Goal: Task Accomplishment & Management: Use online tool/utility

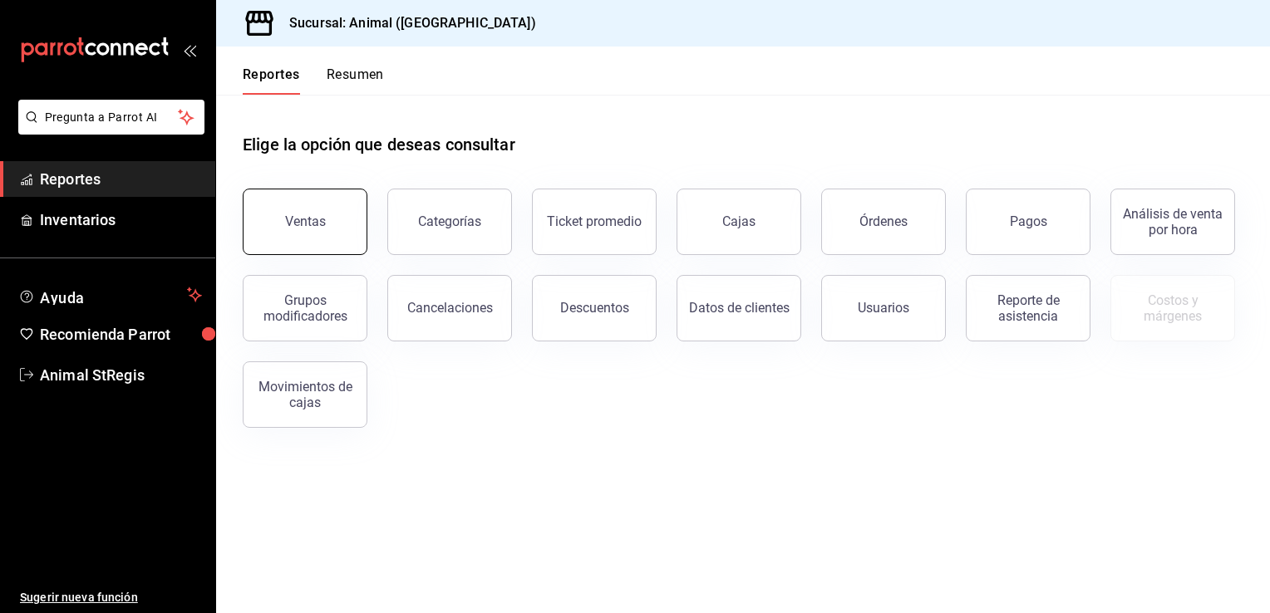
click at [303, 232] on button "Ventas" at bounding box center [305, 222] width 125 height 66
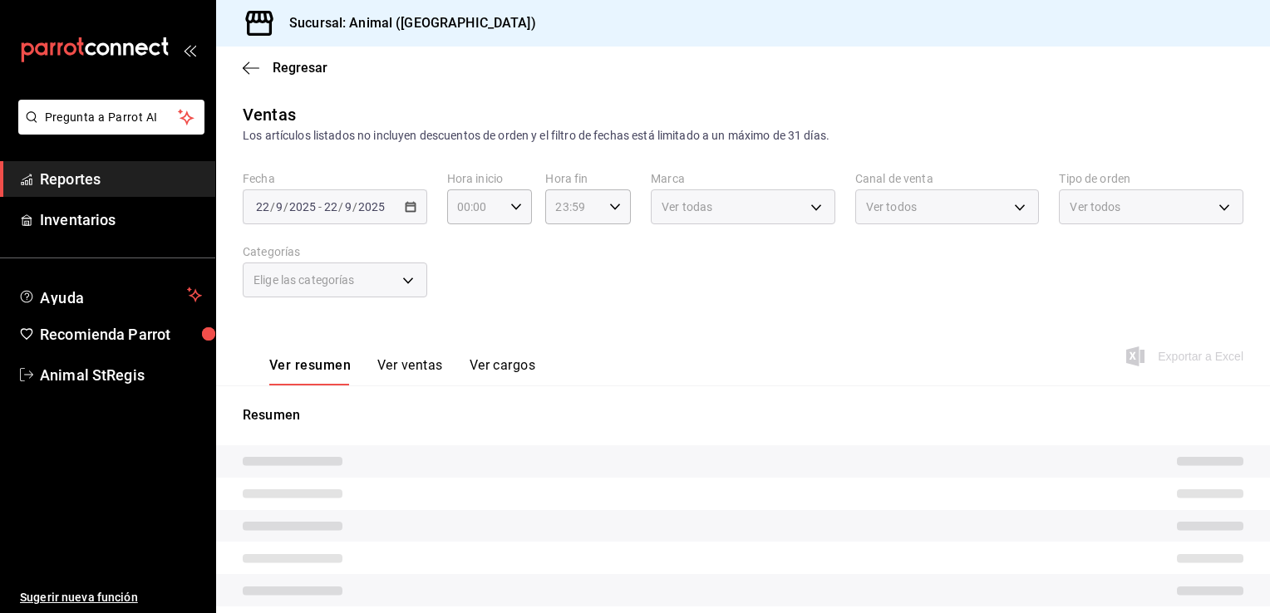
type input "05:00"
type input "PARROT,UBER_EATS,RAPPI,DIDI_FOOD,ONLINE"
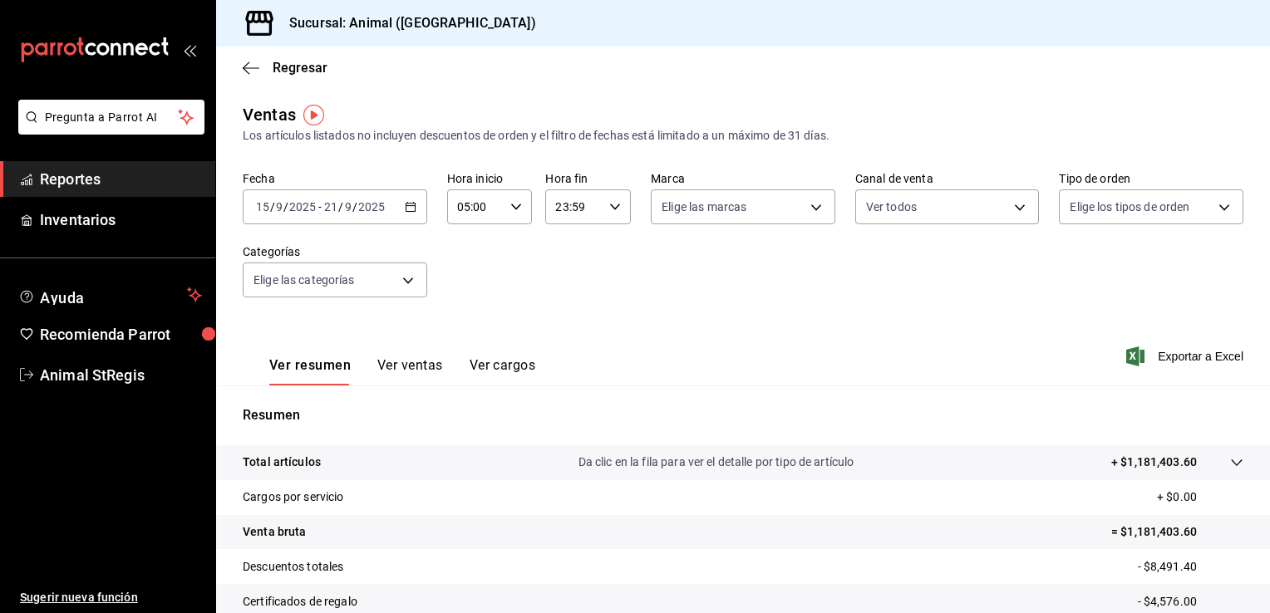
click at [406, 205] on \(Stroke\) "button" at bounding box center [410, 205] width 9 height 1
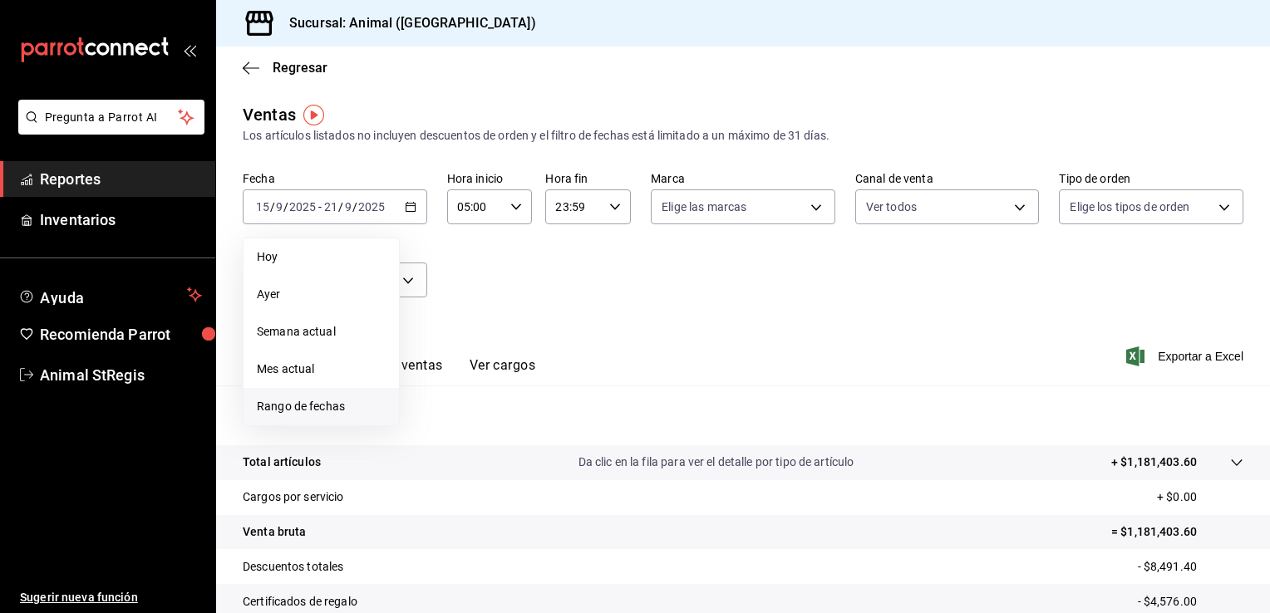
click at [311, 401] on span "Rango de fechas" at bounding box center [321, 406] width 129 height 17
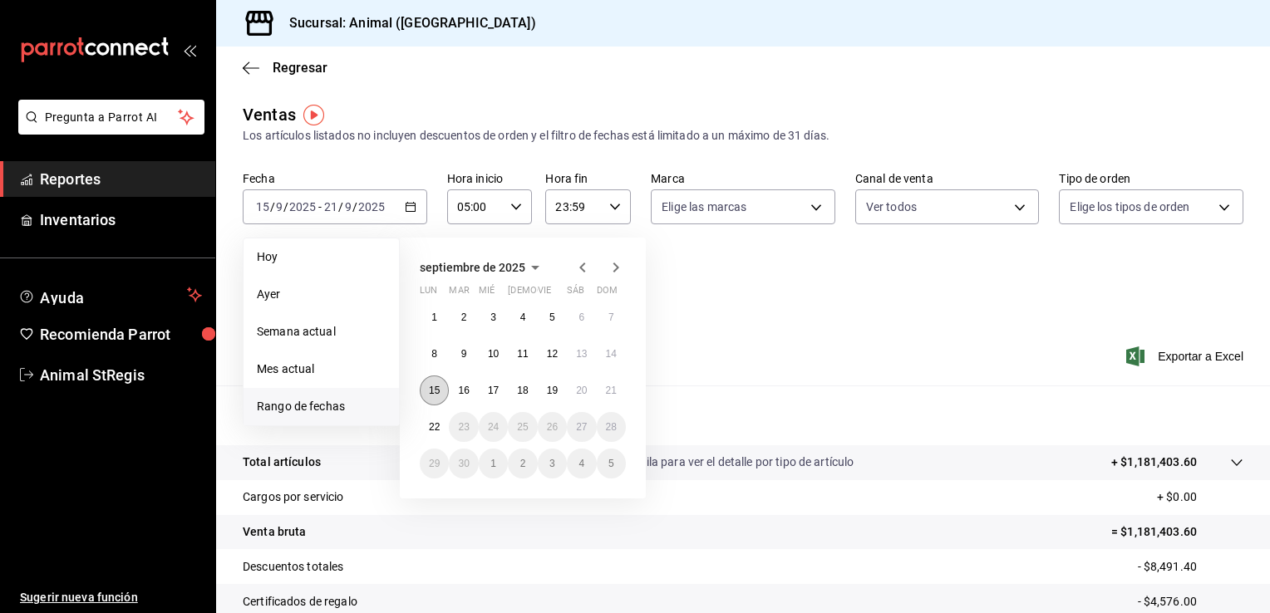
click at [434, 396] on button "15" at bounding box center [434, 391] width 29 height 30
click at [436, 428] on abbr "22" at bounding box center [434, 427] width 11 height 12
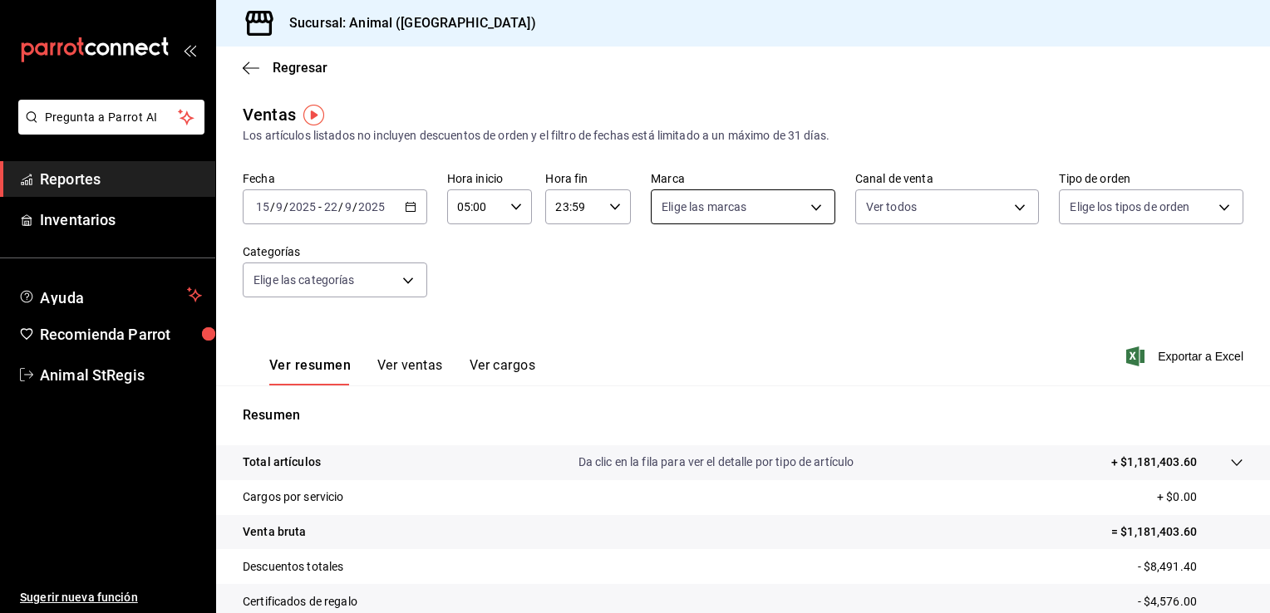
click at [795, 208] on body "Pregunta a Parrot AI Reportes Inventarios Ayuda Recomienda Parrot Animal StRegi…" at bounding box center [635, 306] width 1270 height 613
click at [763, 254] on li "Ver todas" at bounding box center [753, 269] width 213 height 49
type input "3f39fcdc-c8c4-4fff-883a-47b345d9391c"
checkbox input "true"
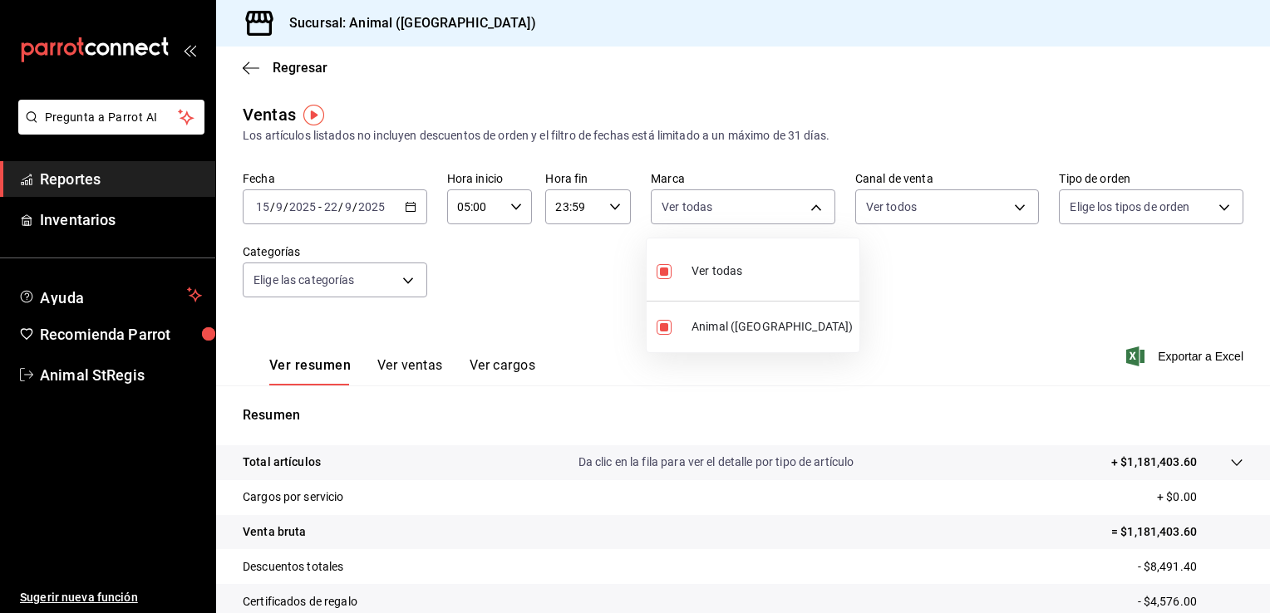
click at [997, 199] on div at bounding box center [635, 306] width 1270 height 613
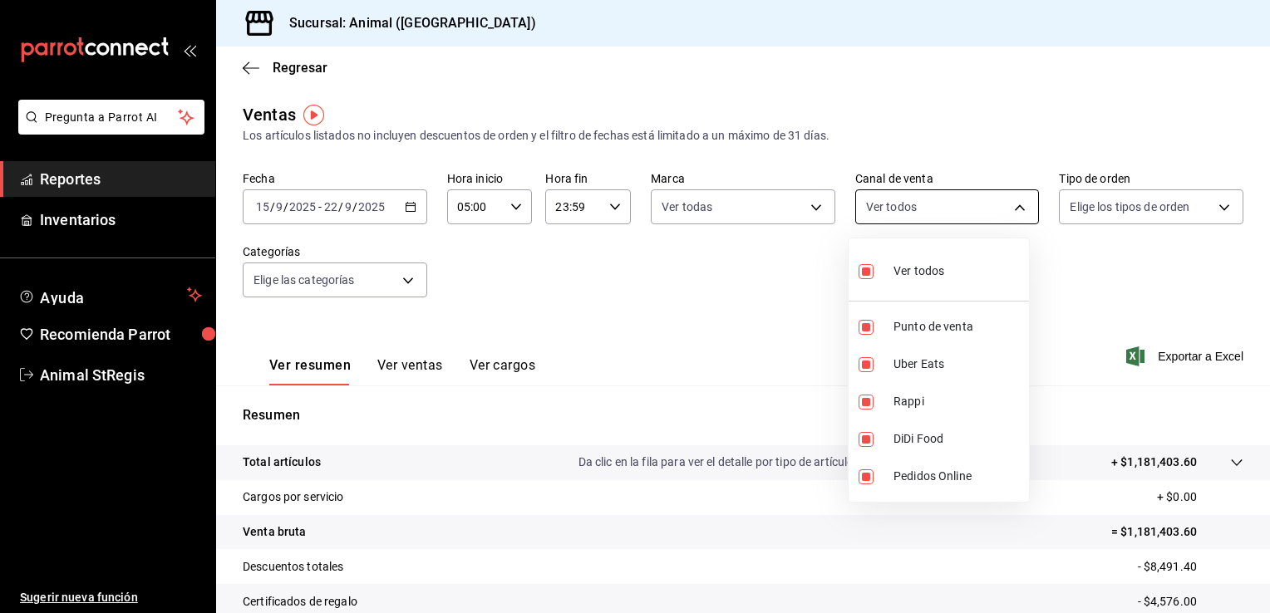
click at [1002, 211] on body "Pregunta a Parrot AI Reportes Inventarios Ayuda Recomienda Parrot Animal StRegi…" at bounding box center [635, 306] width 1270 height 613
click at [1213, 218] on div at bounding box center [635, 306] width 1270 height 613
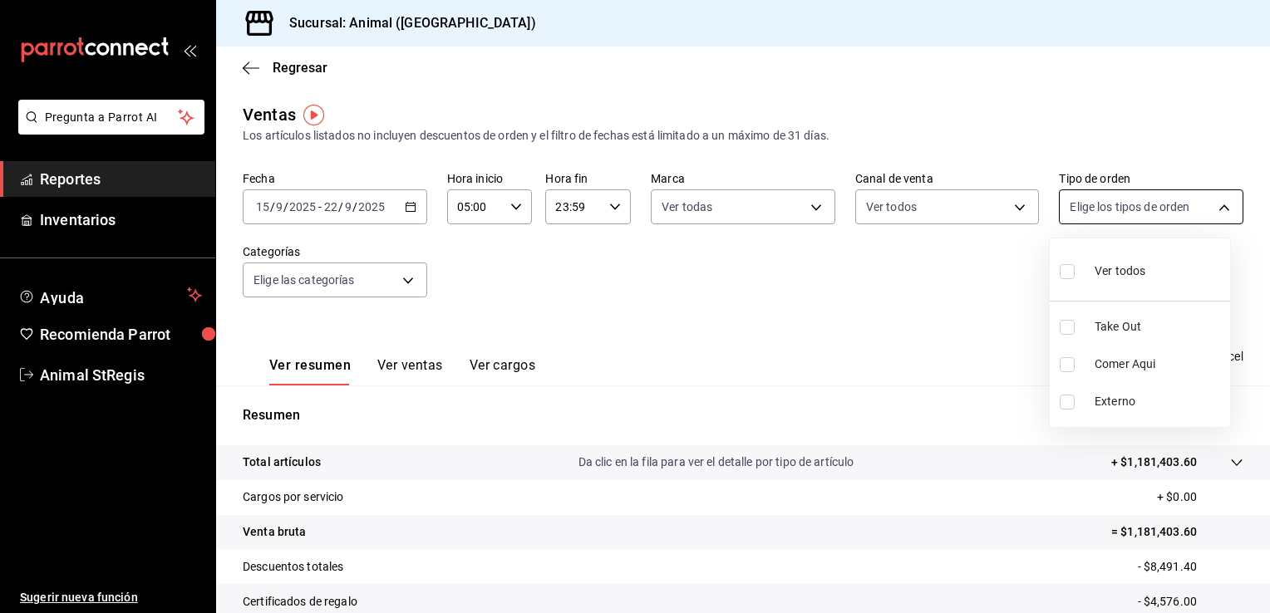
click at [1213, 210] on body "Pregunta a Parrot AI Reportes Inventarios Ayuda Recomienda Parrot Animal StRegi…" at bounding box center [635, 306] width 1270 height 613
click at [1154, 268] on li "Ver todos" at bounding box center [1140, 269] width 180 height 49
type input "3f245141-8cb2-4099-bf0f-bc16ed99609a,be50bec9-a7ef-41cc-9154-7015b9ad380c,EXTER…"
checkbox input "true"
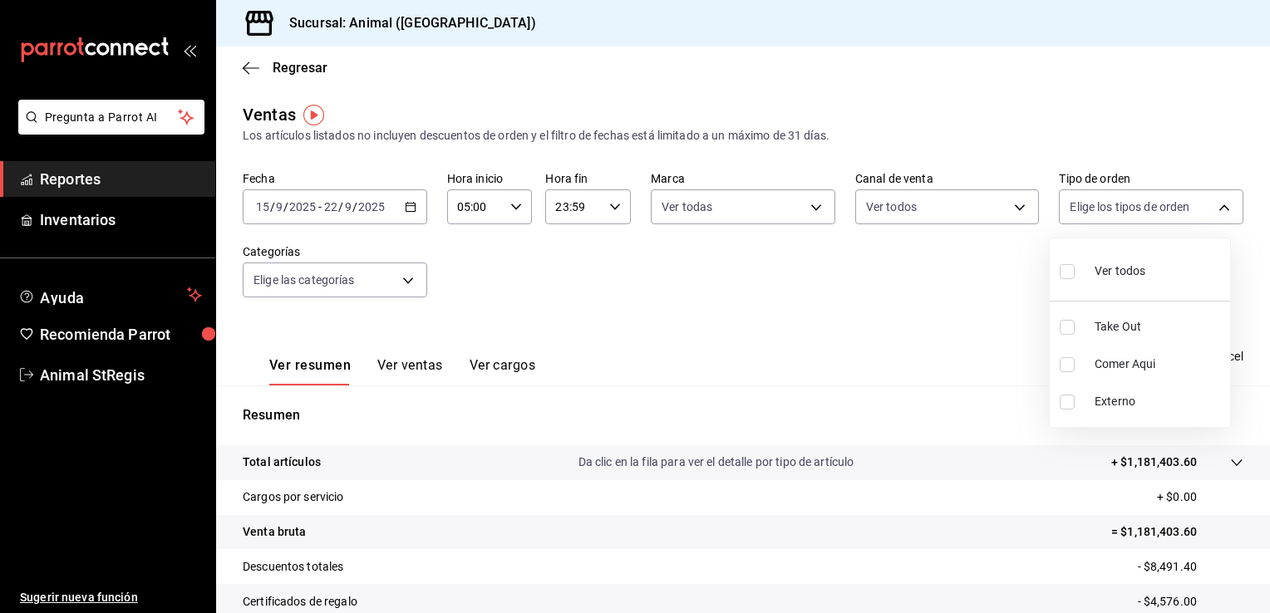
checkbox input "true"
click at [399, 283] on div at bounding box center [635, 306] width 1270 height 613
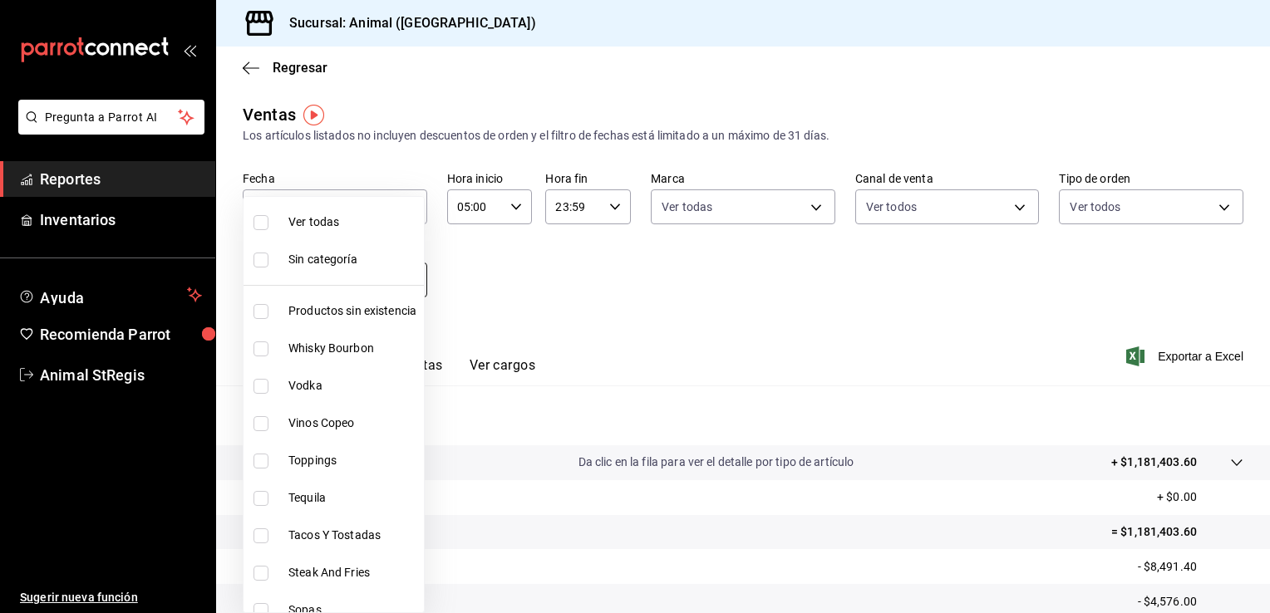
click at [409, 280] on body "Pregunta a Parrot AI Reportes Inventarios Ayuda Recomienda Parrot Animal StRegi…" at bounding box center [635, 306] width 1270 height 613
click at [333, 219] on span "Ver todas" at bounding box center [352, 222] width 129 height 17
type input "ab590da7-d0c4-47a8-ac4f-44aecaaca930,928f1d8c-49b4-4cad-a5c8-35f7885dcb7c,2440b…"
checkbox input "true"
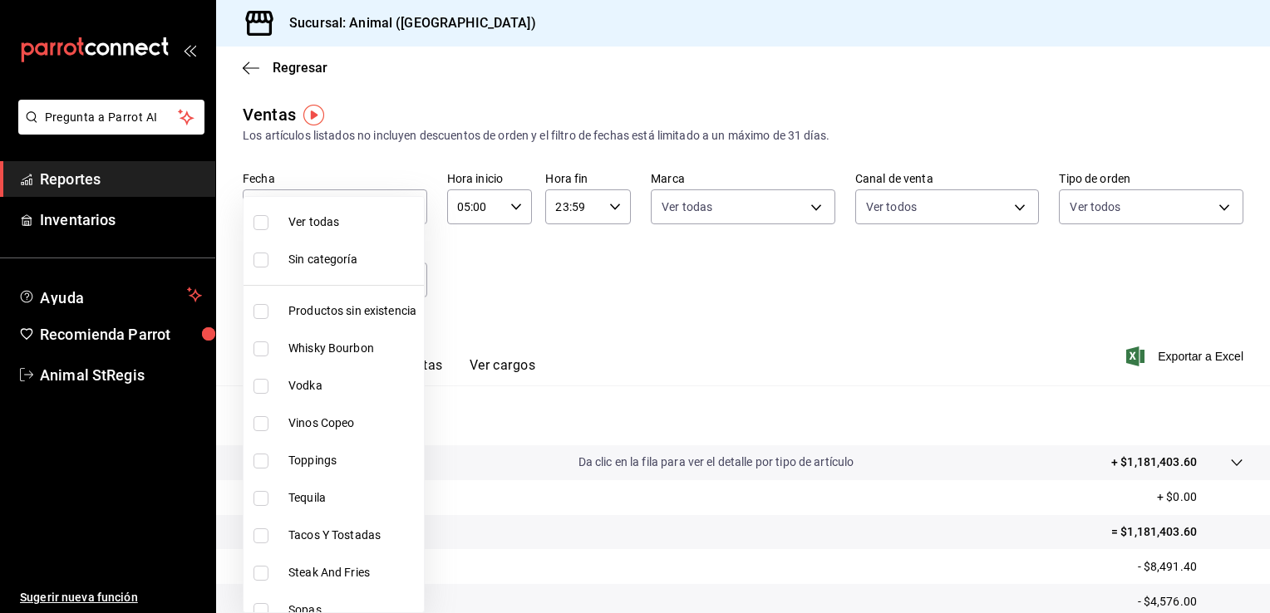
checkbox input "true"
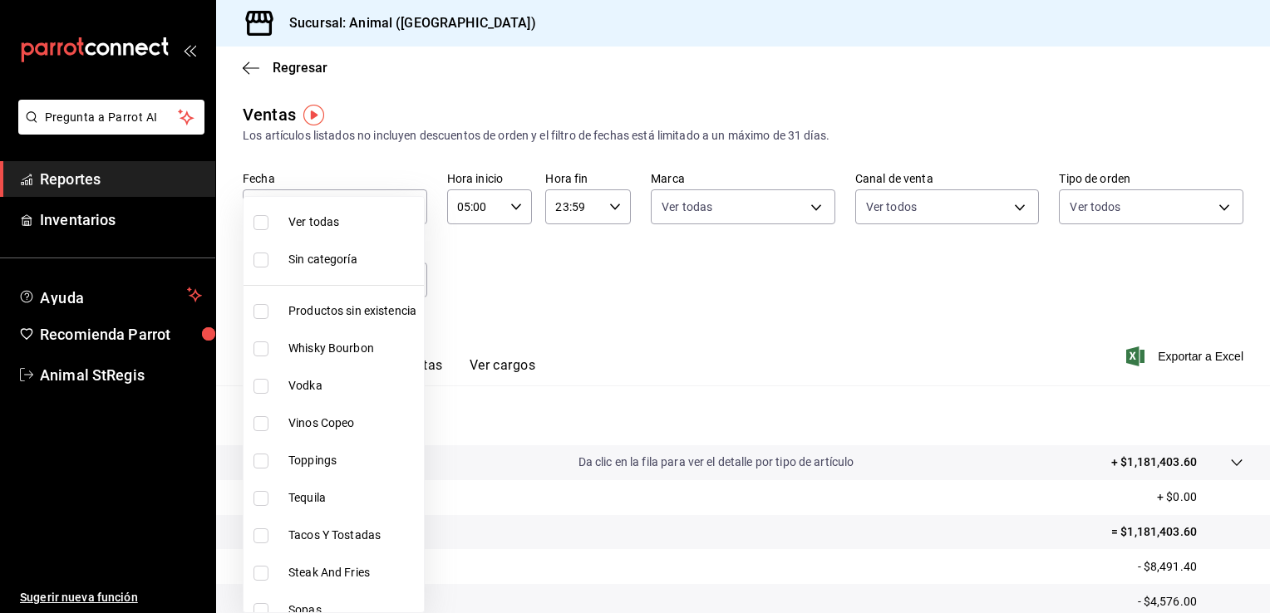
checkbox input "true"
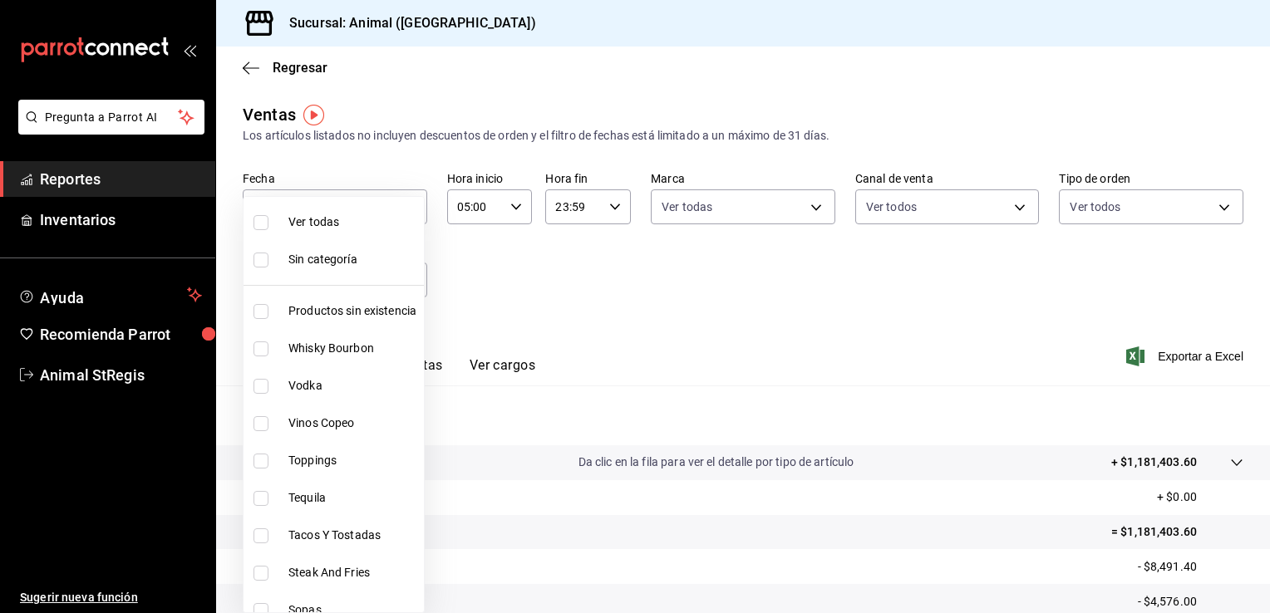
checkbox input "true"
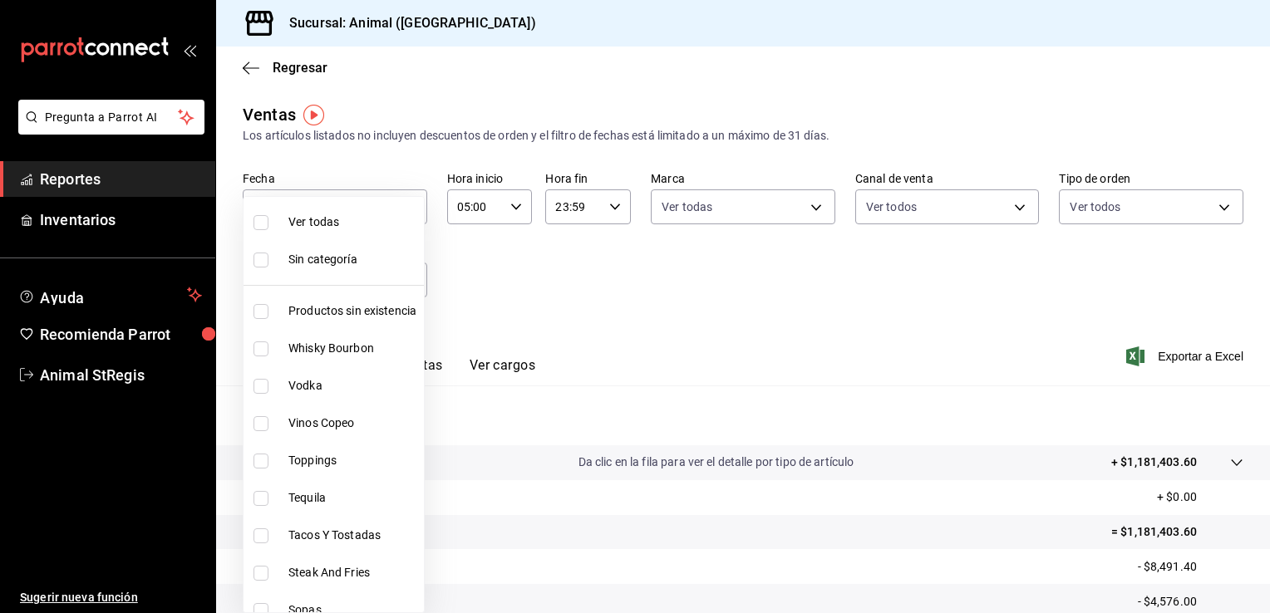
checkbox input "true"
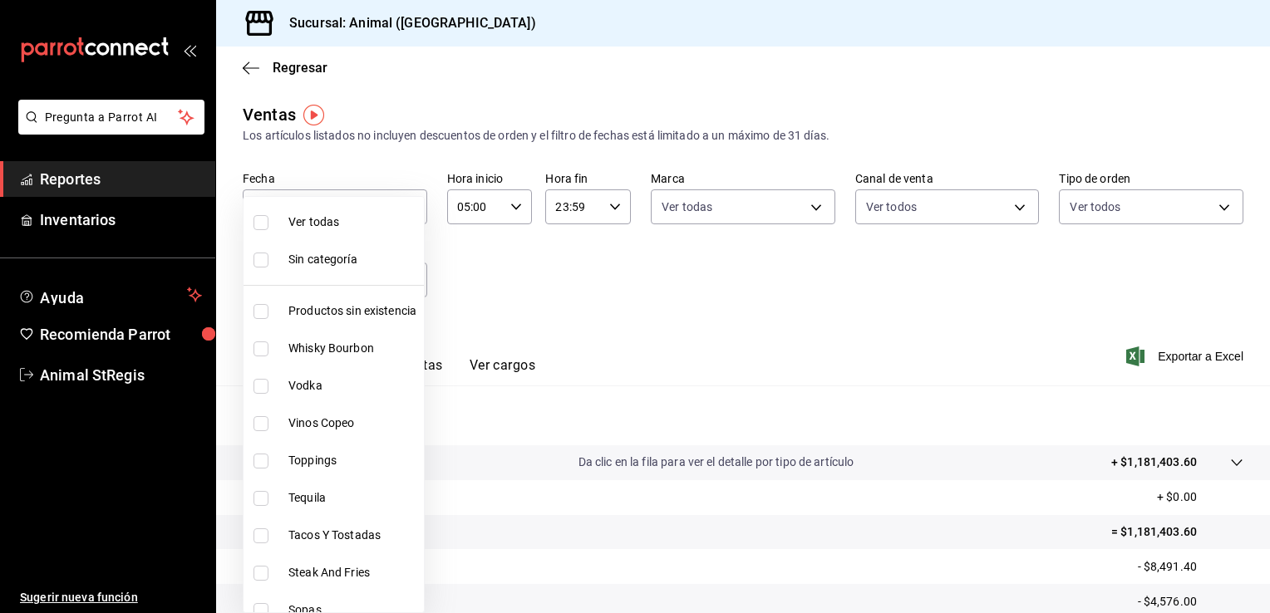
checkbox input "true"
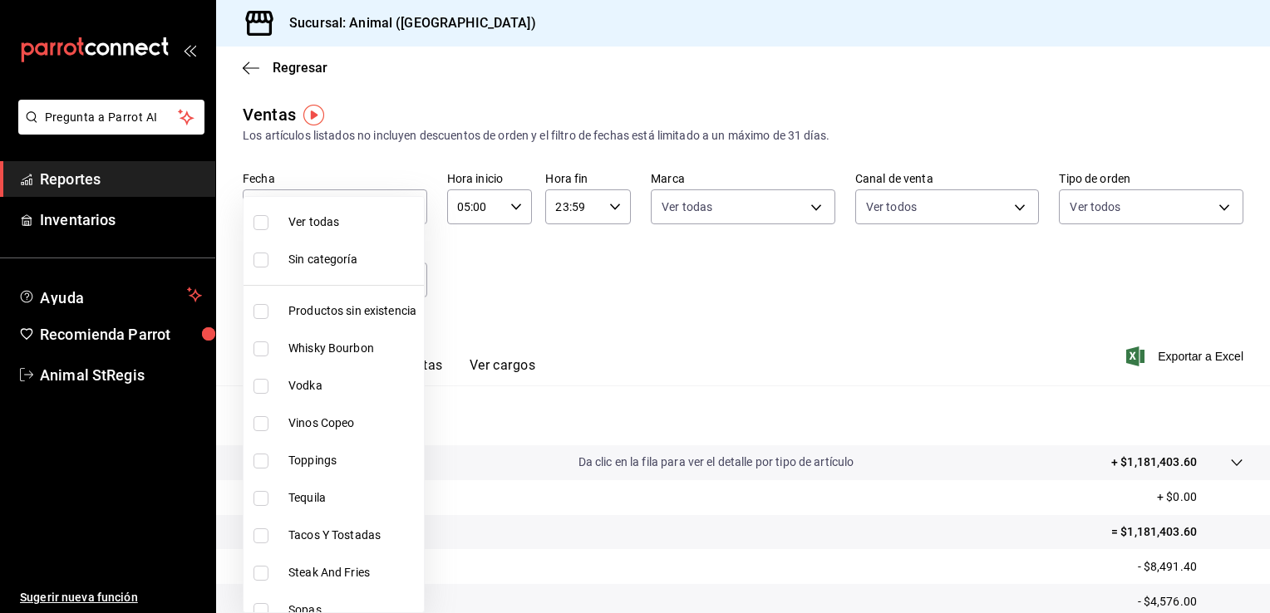
checkbox input "true"
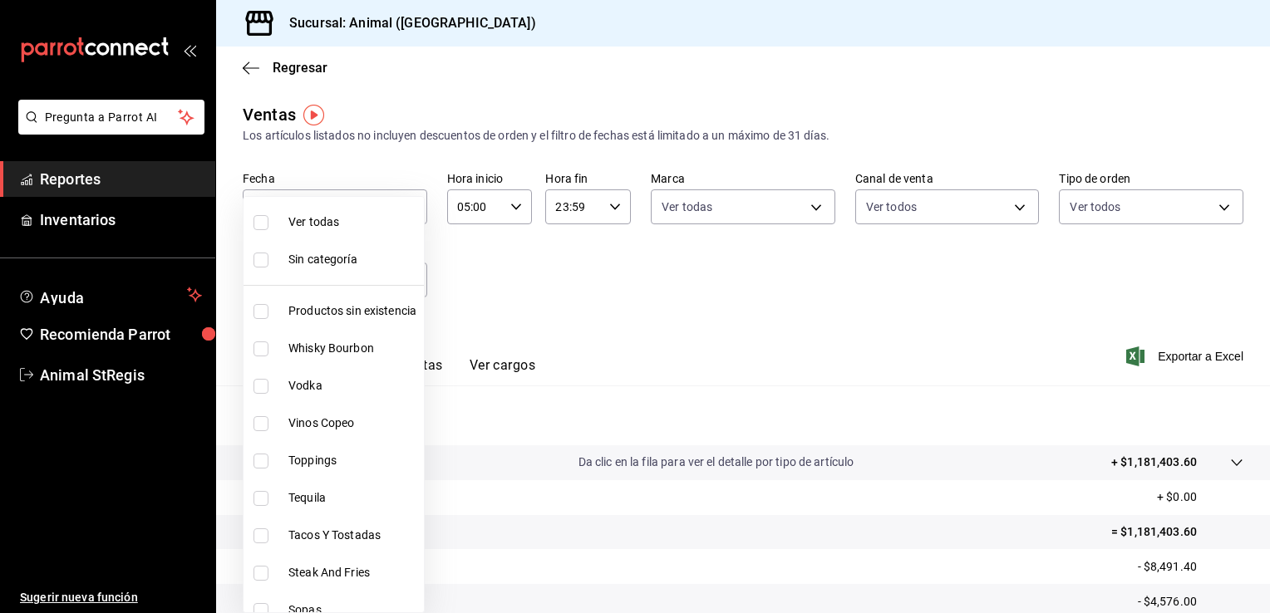
checkbox input "true"
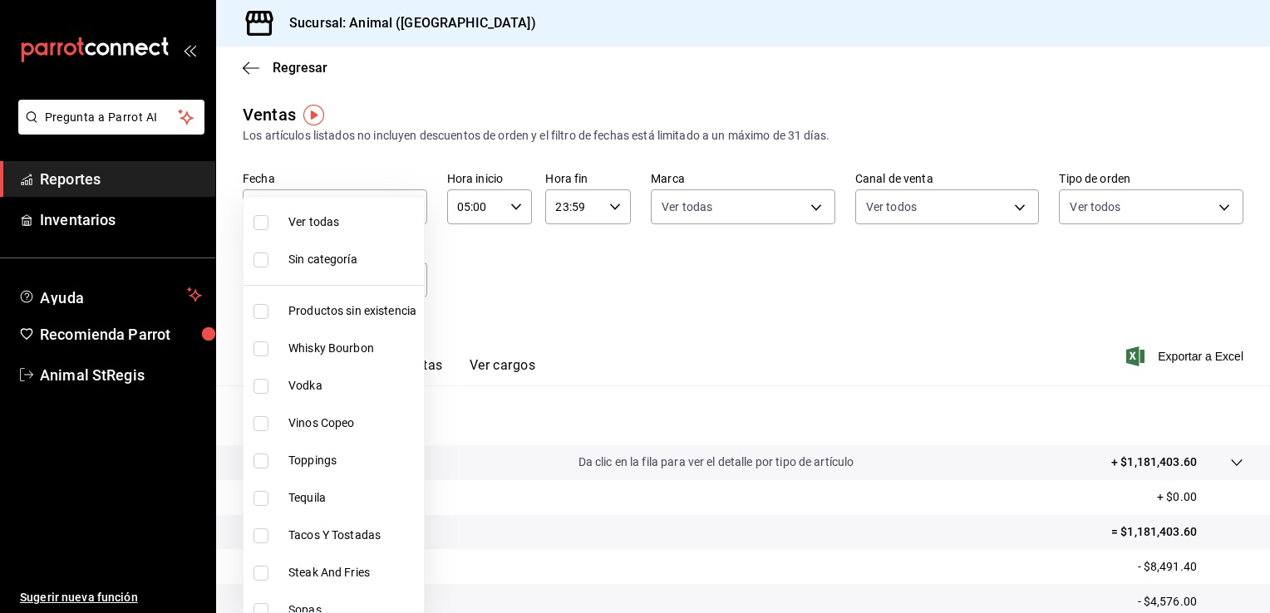
checkbox input "true"
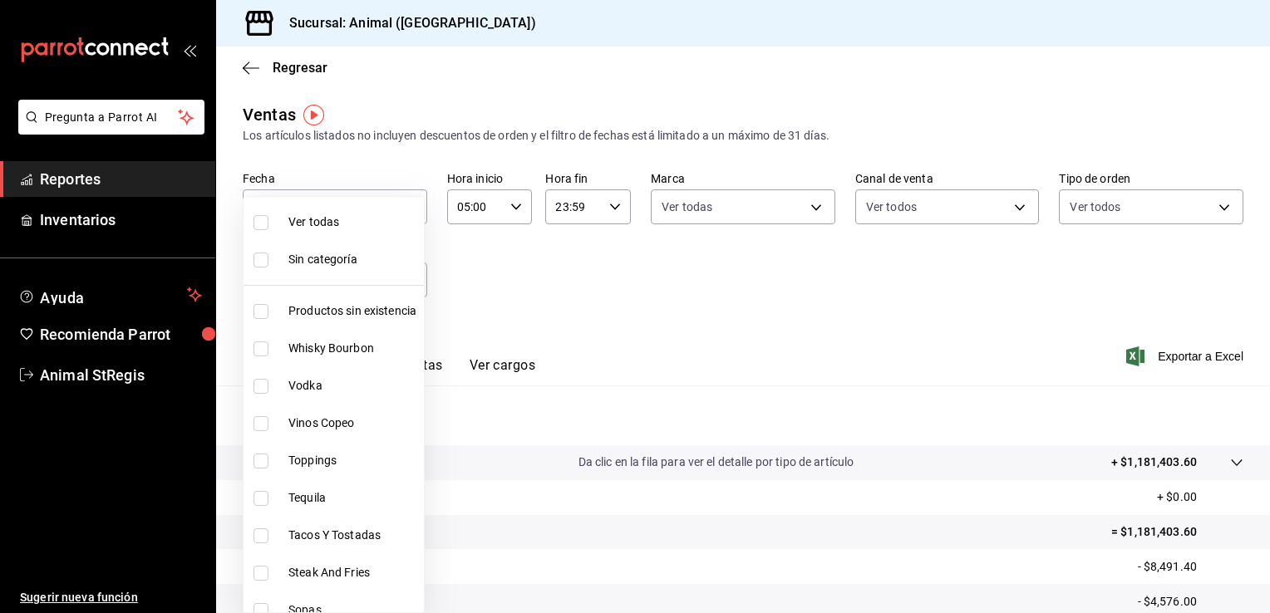
checkbox input "true"
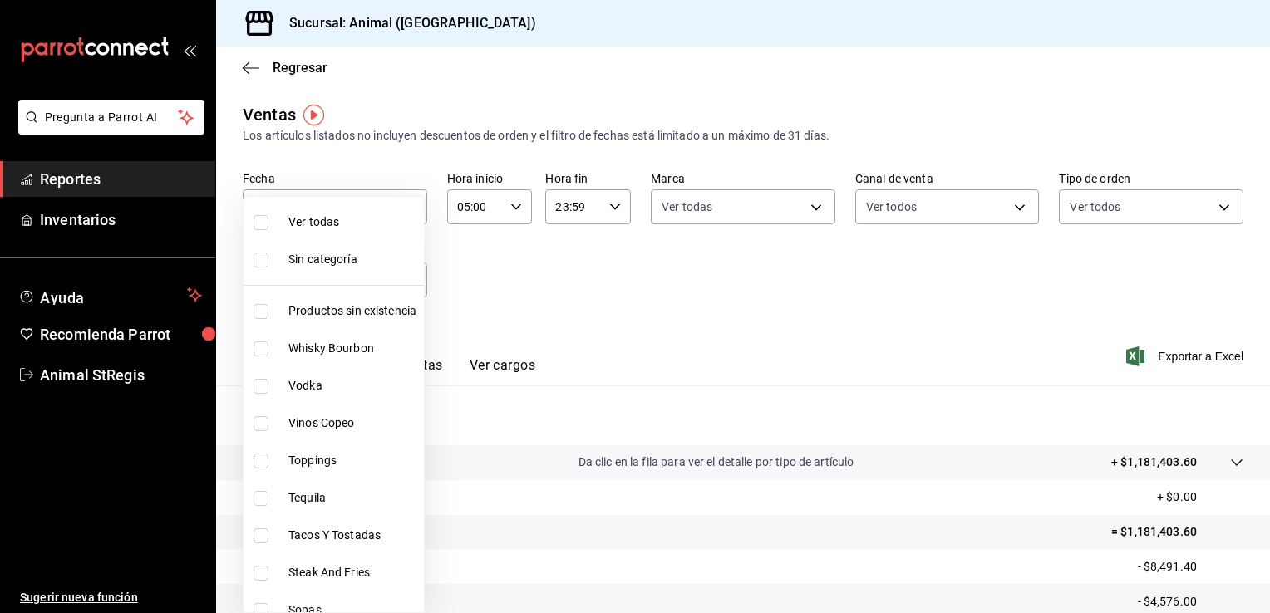
checkbox input "true"
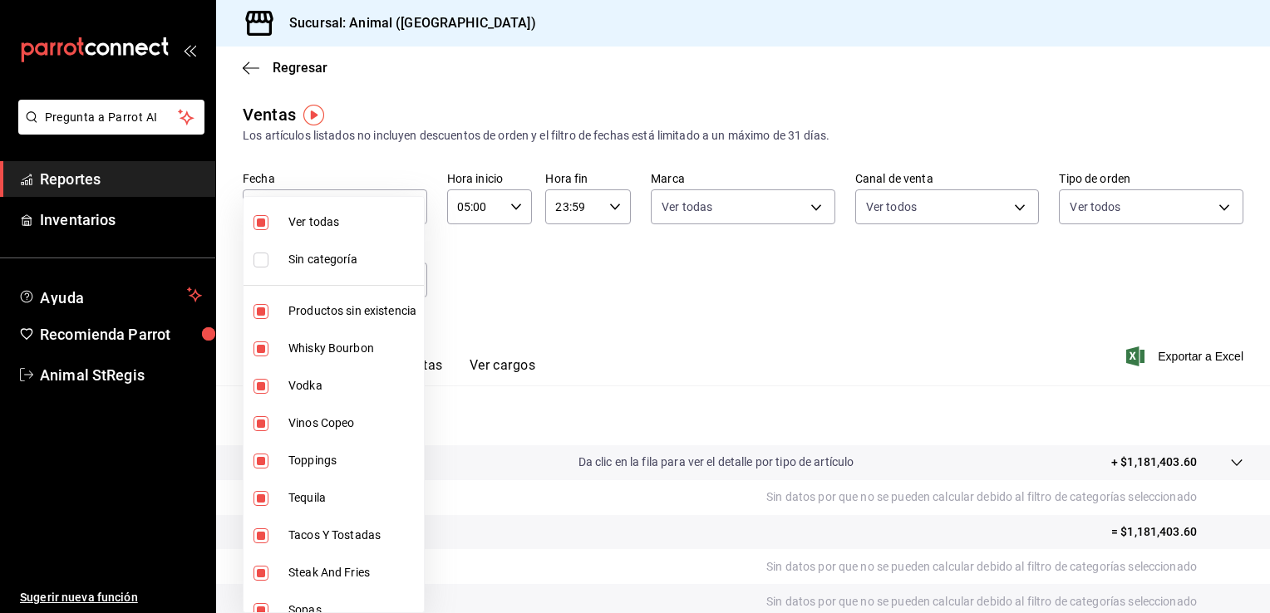
click at [811, 309] on div at bounding box center [635, 306] width 1270 height 613
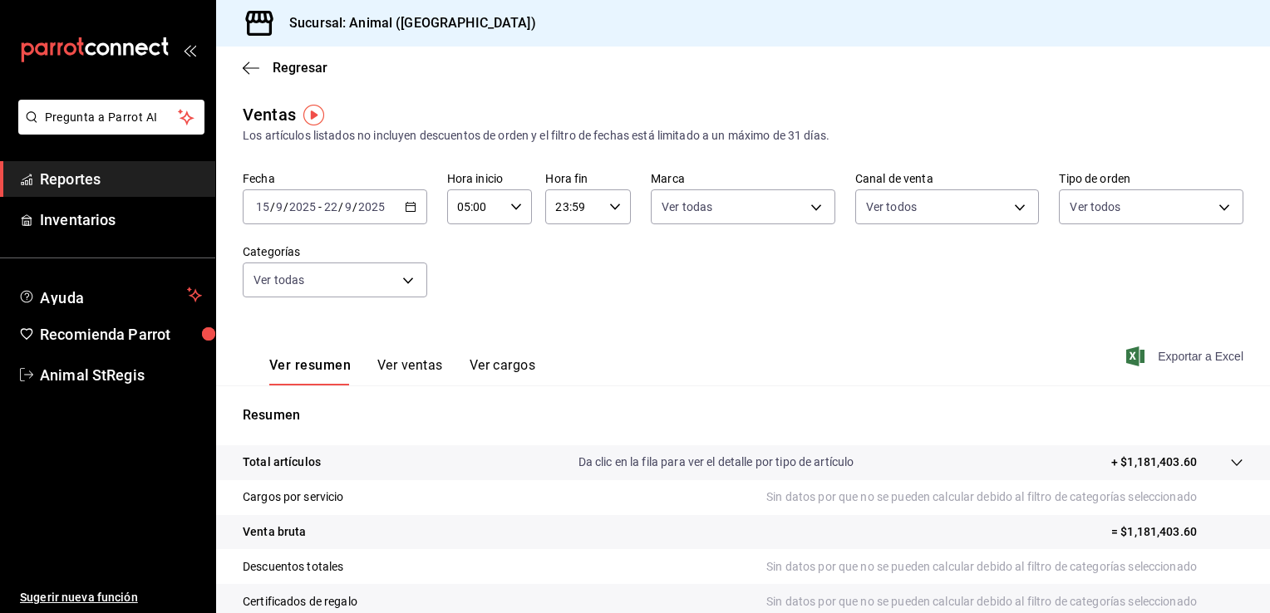
click at [1159, 354] on span "Exportar a Excel" at bounding box center [1186, 357] width 114 height 20
click at [703, 288] on div "Fecha 2025-09-15 15 / 9 / 2025 - 2025-09-22 22 / 9 / 2025 Hora inicio 05:00 Hor…" at bounding box center [743, 244] width 1001 height 146
click at [413, 203] on icon "button" at bounding box center [411, 207] width 12 height 12
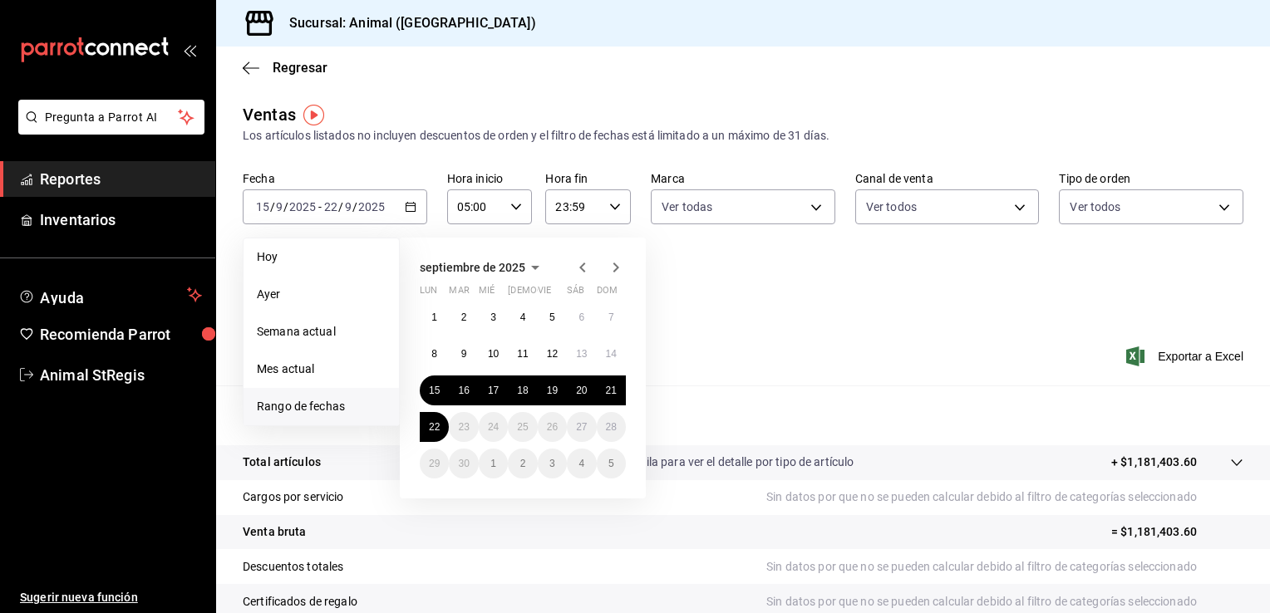
click at [848, 326] on div "Ver resumen Ver ventas Ver cargos Exportar a Excel" at bounding box center [743, 351] width 1054 height 68
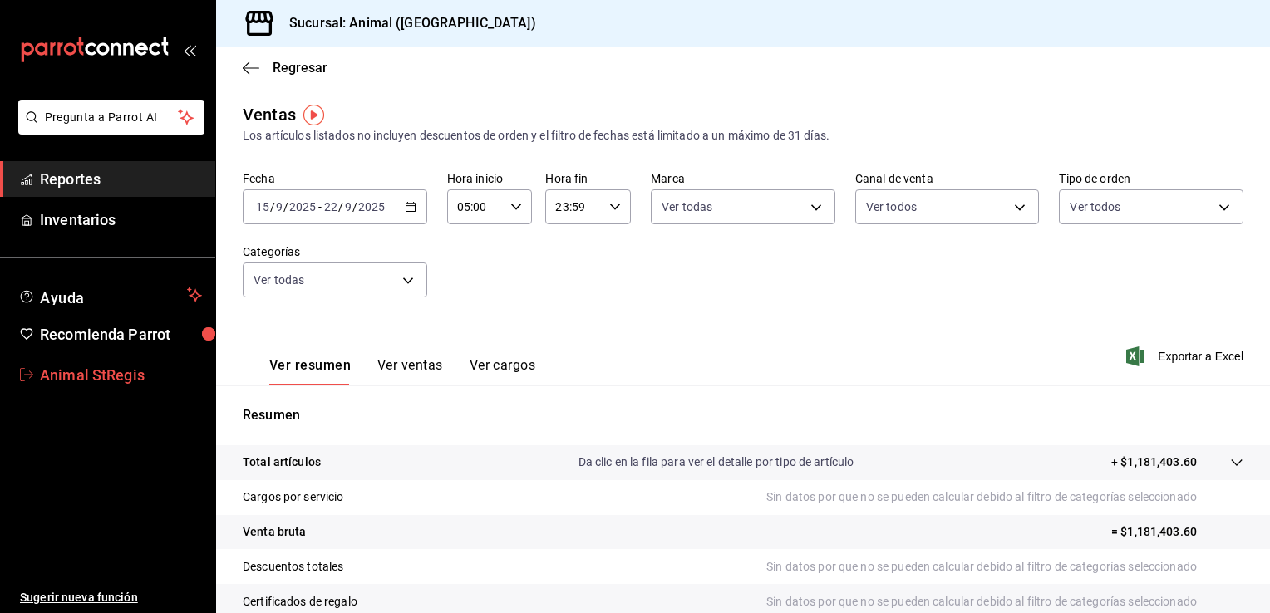
click at [112, 367] on span "Animal StRegis" at bounding box center [121, 375] width 162 height 22
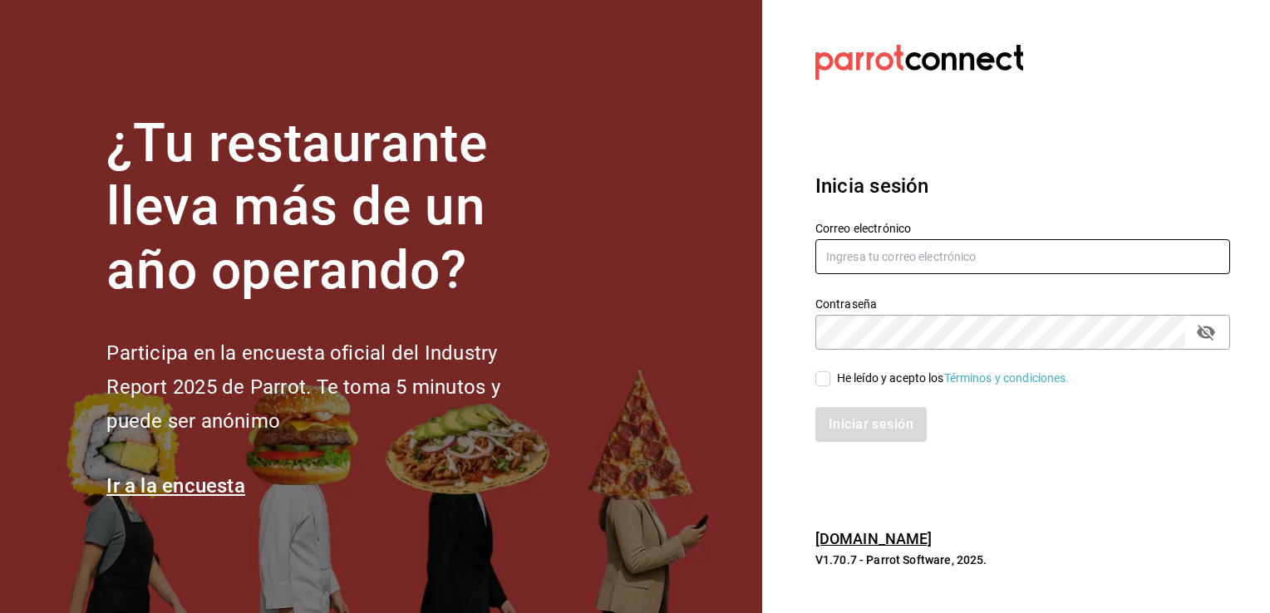
type input "animal.stregis@grupocosteno.com"
click at [828, 381] on input "He leído y acepto los Términos y condiciones." at bounding box center [822, 379] width 15 height 15
checkbox input "true"
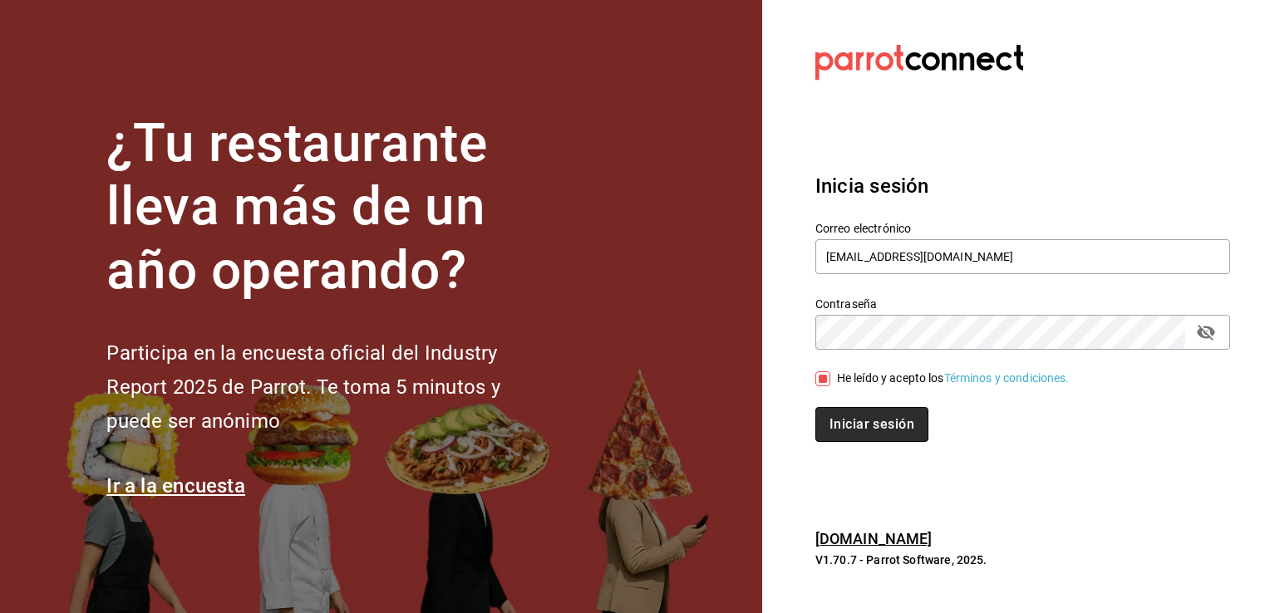
click at [851, 431] on button "Iniciar sesión" at bounding box center [871, 424] width 113 height 35
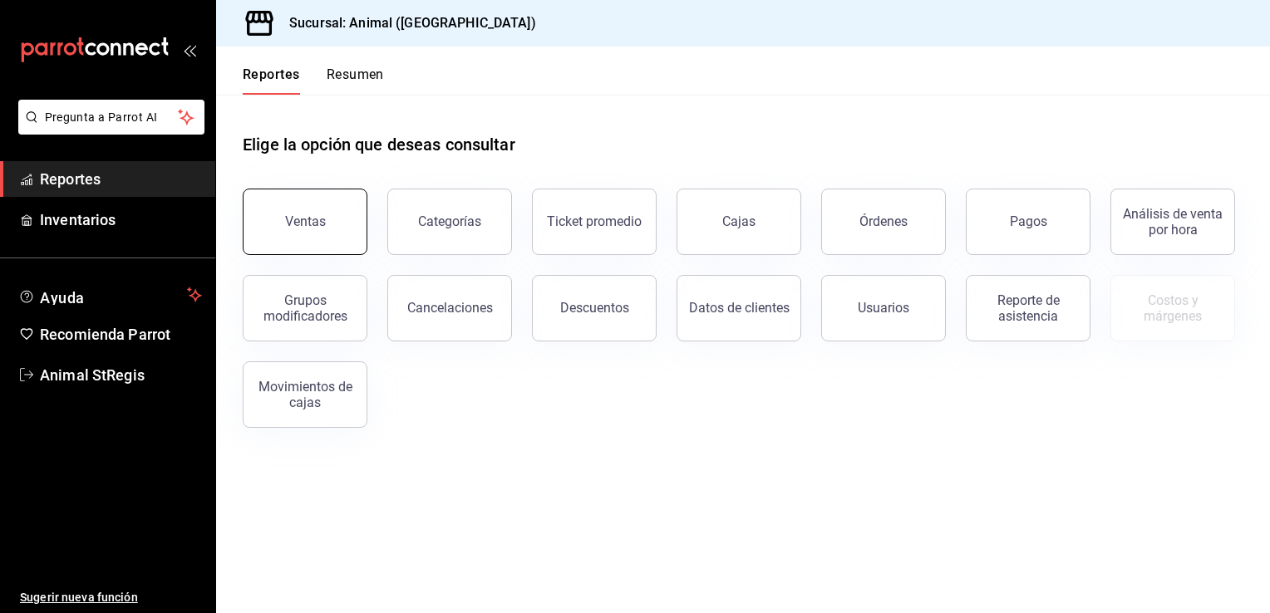
click at [334, 217] on button "Ventas" at bounding box center [305, 222] width 125 height 66
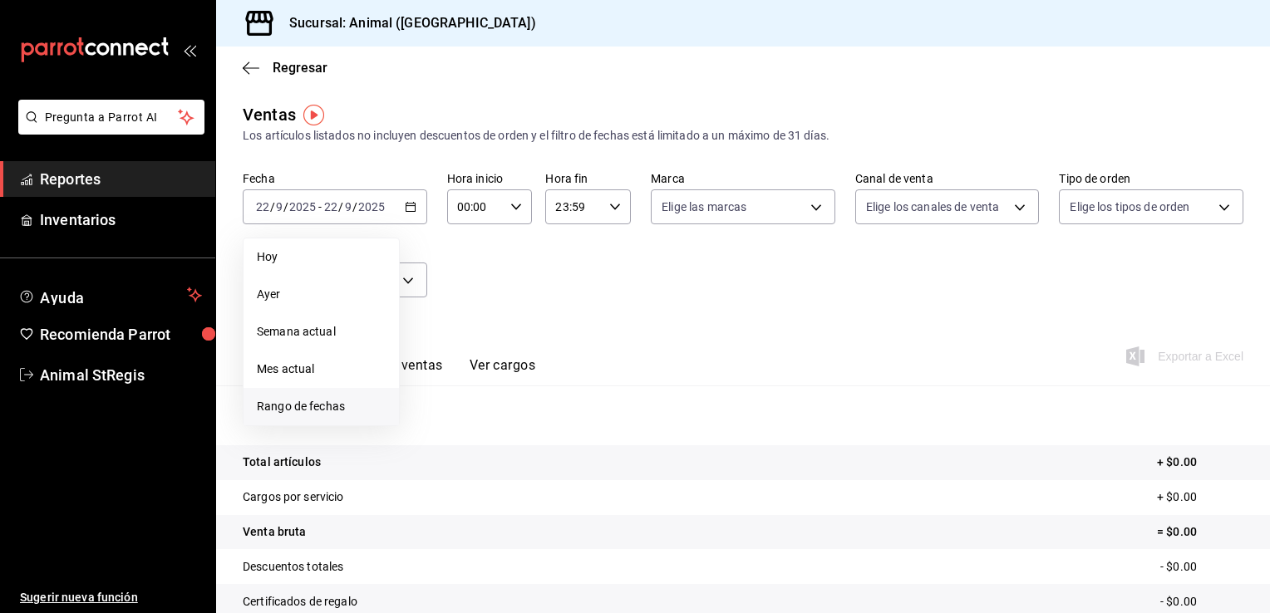
click at [300, 413] on span "Rango de fechas" at bounding box center [321, 406] width 129 height 17
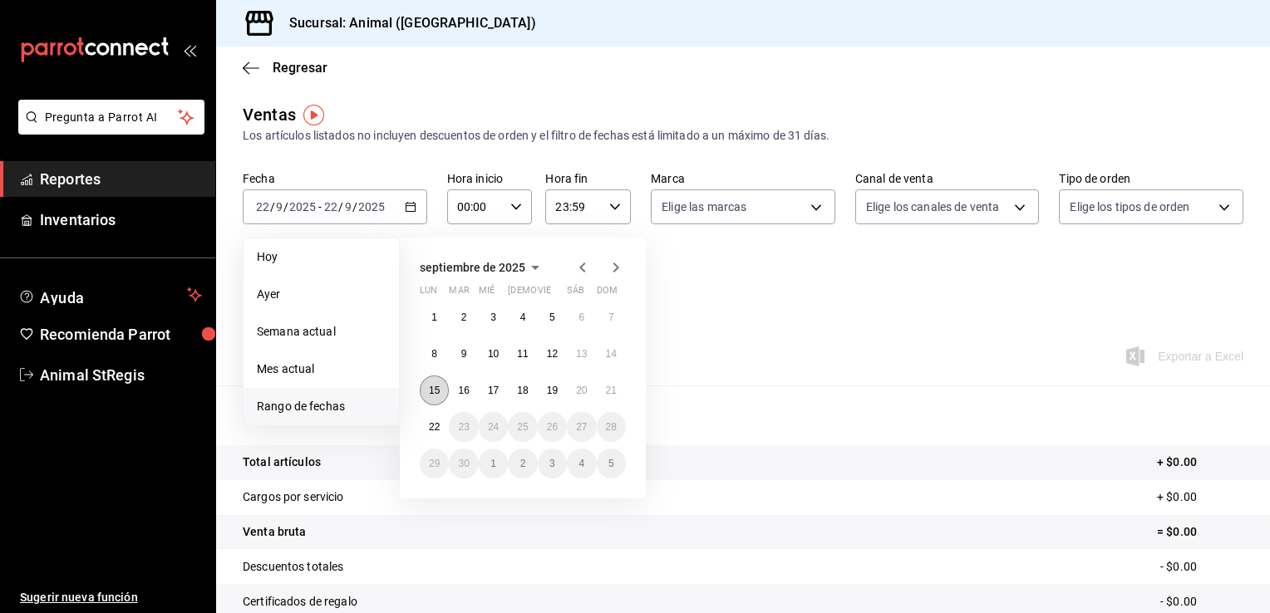
click at [427, 395] on button "15" at bounding box center [434, 391] width 29 height 30
click at [434, 417] on button "22" at bounding box center [434, 427] width 29 height 30
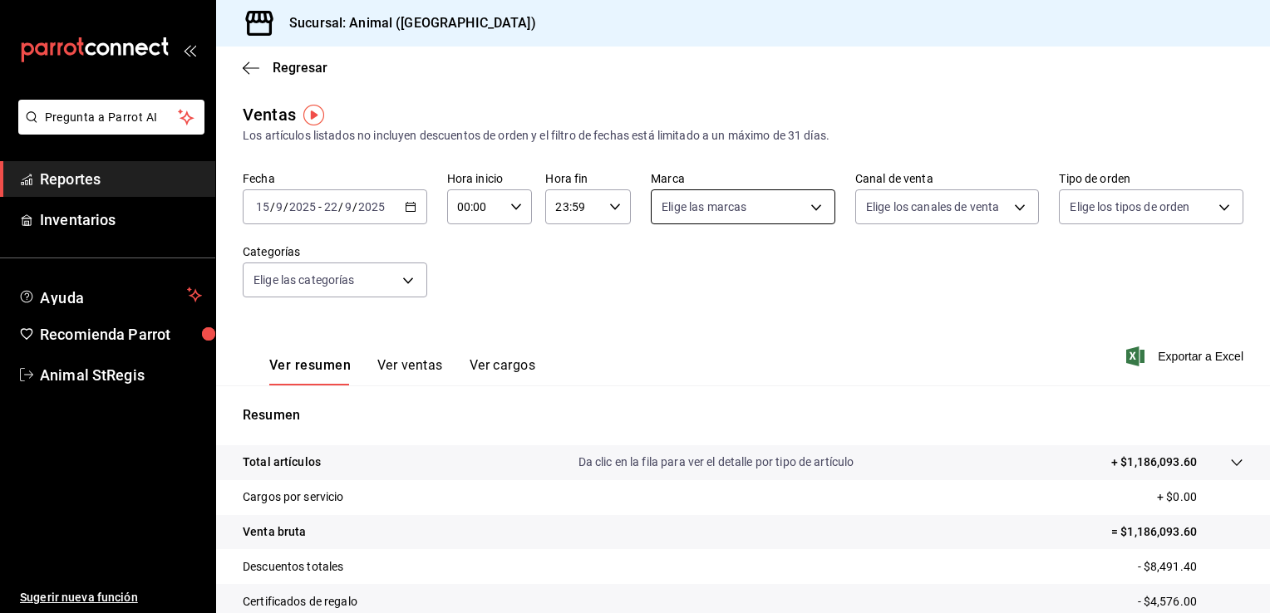
click at [811, 202] on body "Pregunta a Parrot AI Reportes Inventarios Ayuda Recomienda Parrot Animal StRegi…" at bounding box center [635, 306] width 1270 height 613
click at [30, 374] on div at bounding box center [635, 306] width 1270 height 613
click at [50, 374] on span "Animal StRegis" at bounding box center [121, 375] width 162 height 22
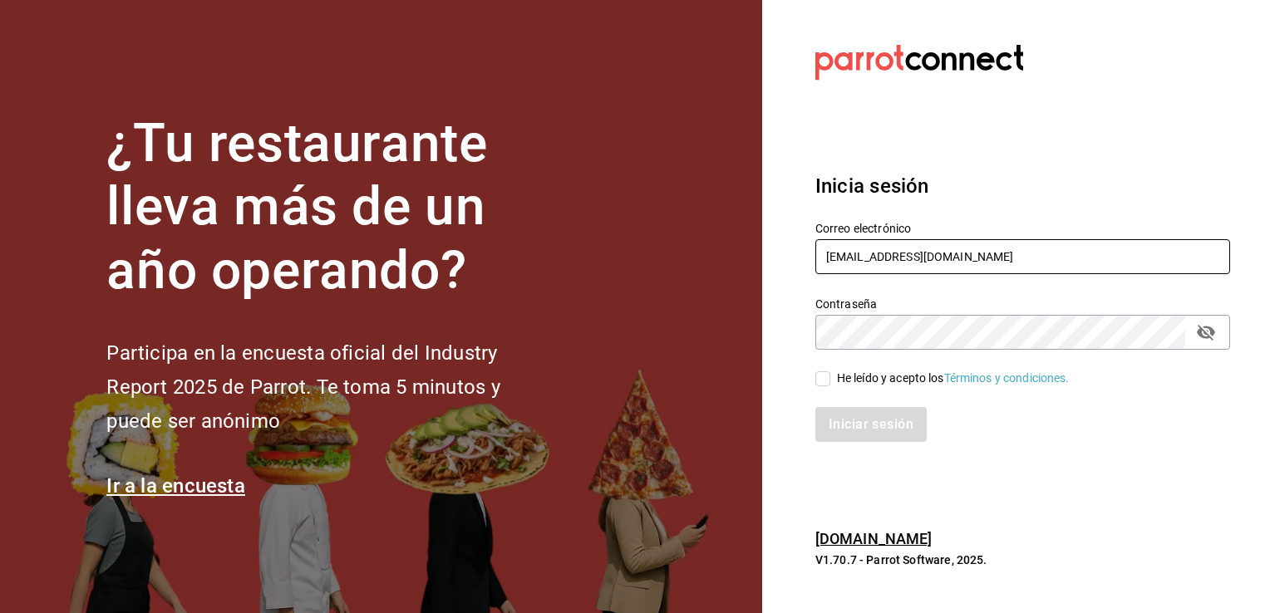
click at [1060, 252] on input "animal.stregis@grupocosteno.com" at bounding box center [1022, 256] width 415 height 35
type input "cuerno.cdmx@grupocosteno.com"
click at [821, 381] on input "He leído y acepto los Términos y condiciones." at bounding box center [822, 379] width 15 height 15
checkbox input "true"
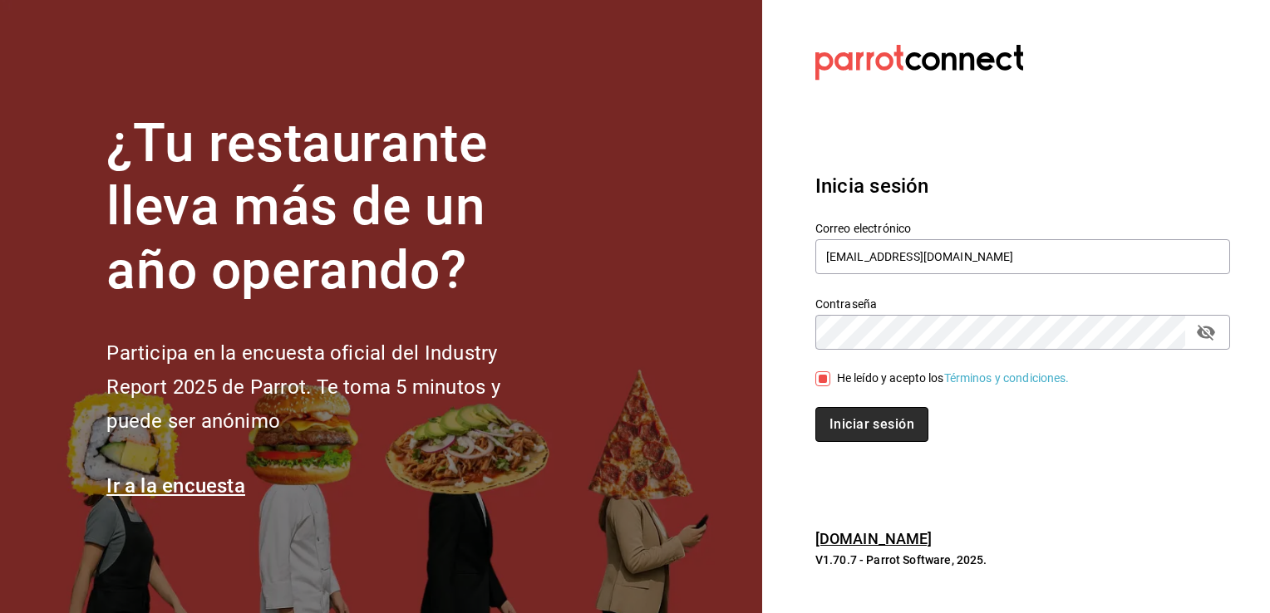
click at [874, 427] on button "Iniciar sesión" at bounding box center [871, 424] width 113 height 35
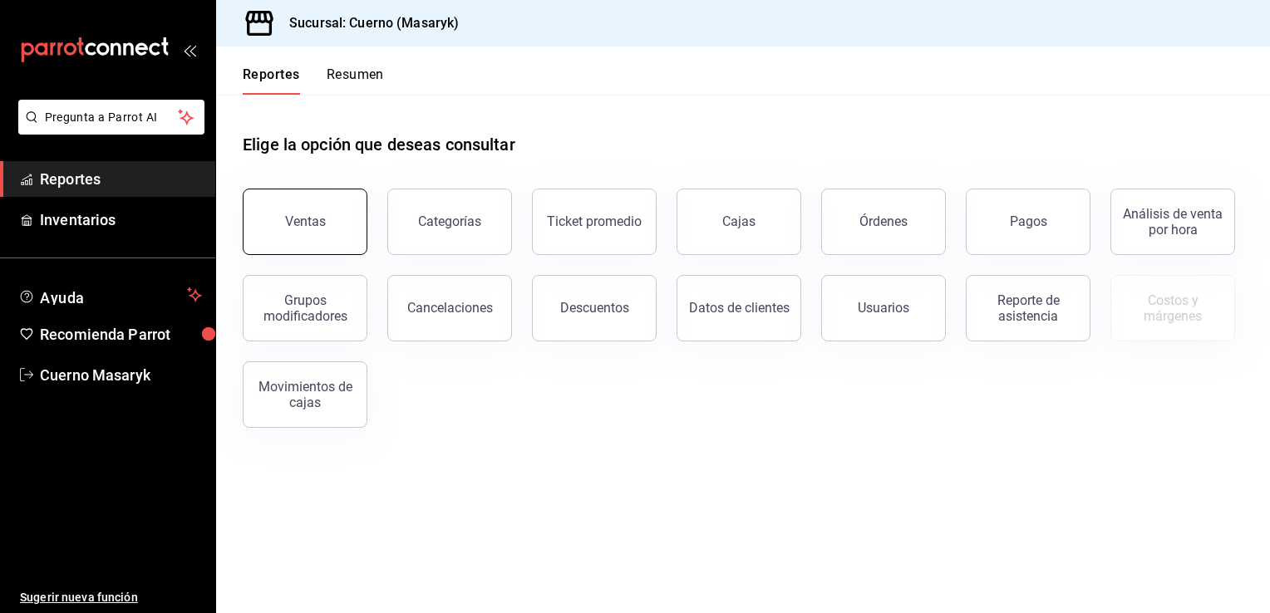
click at [326, 225] on button "Ventas" at bounding box center [305, 222] width 125 height 66
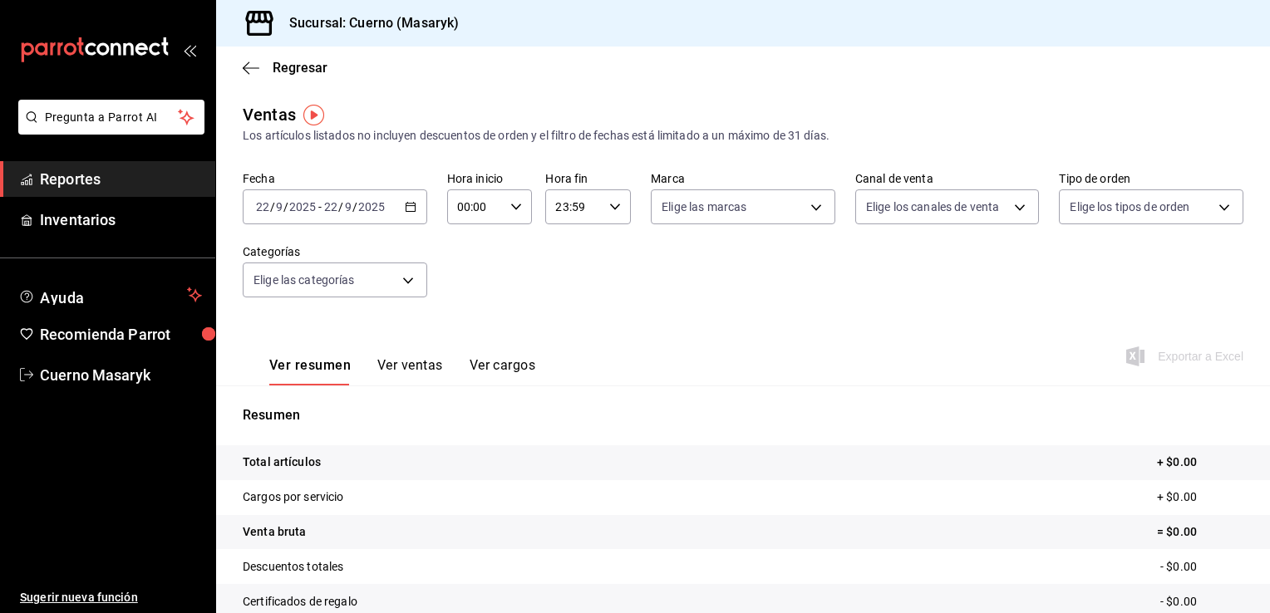
click at [406, 207] on icon "button" at bounding box center [411, 207] width 12 height 12
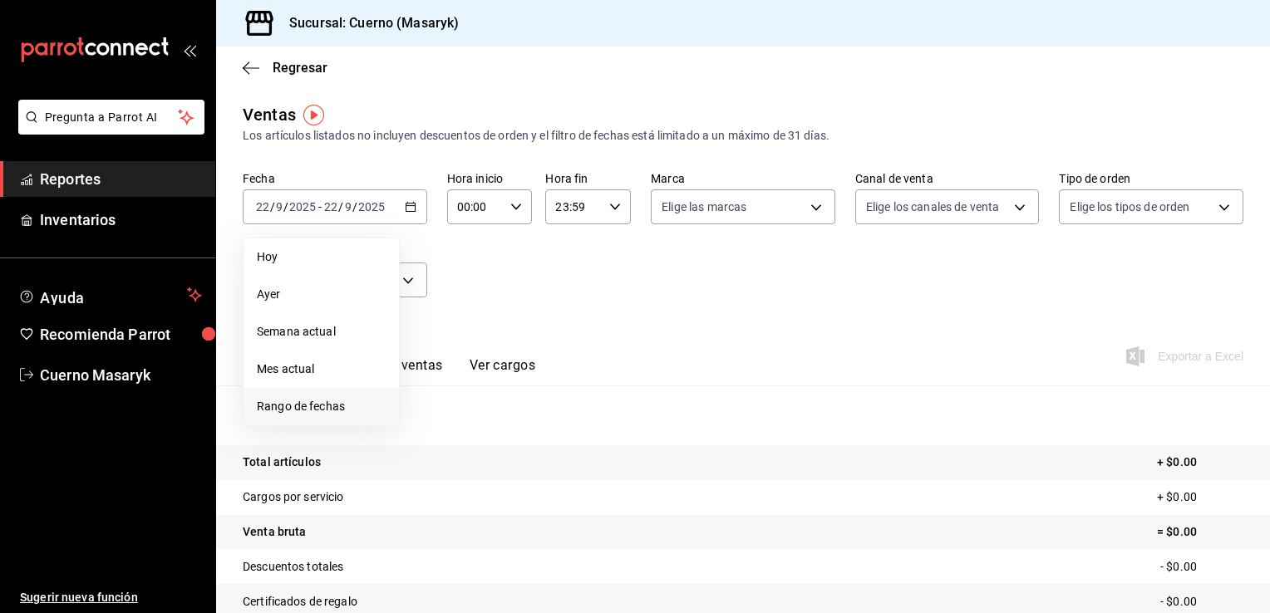
click at [346, 405] on span "Rango de fechas" at bounding box center [321, 406] width 129 height 17
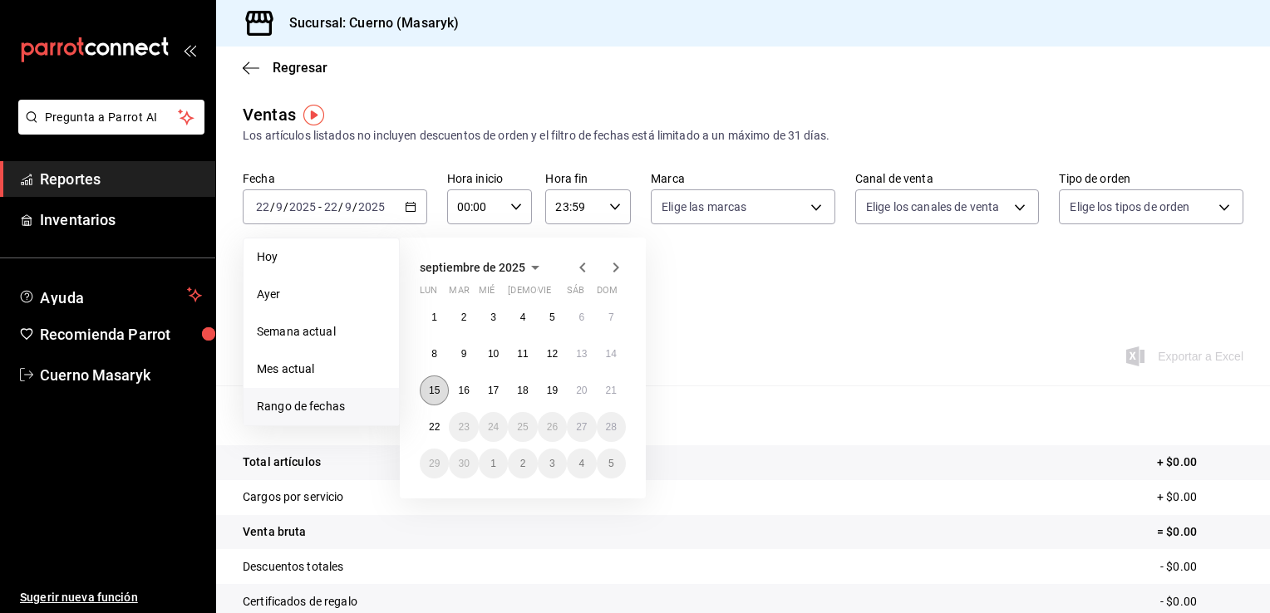
click at [431, 389] on abbr "15" at bounding box center [434, 391] width 11 height 12
click at [436, 425] on abbr "22" at bounding box center [434, 427] width 11 height 12
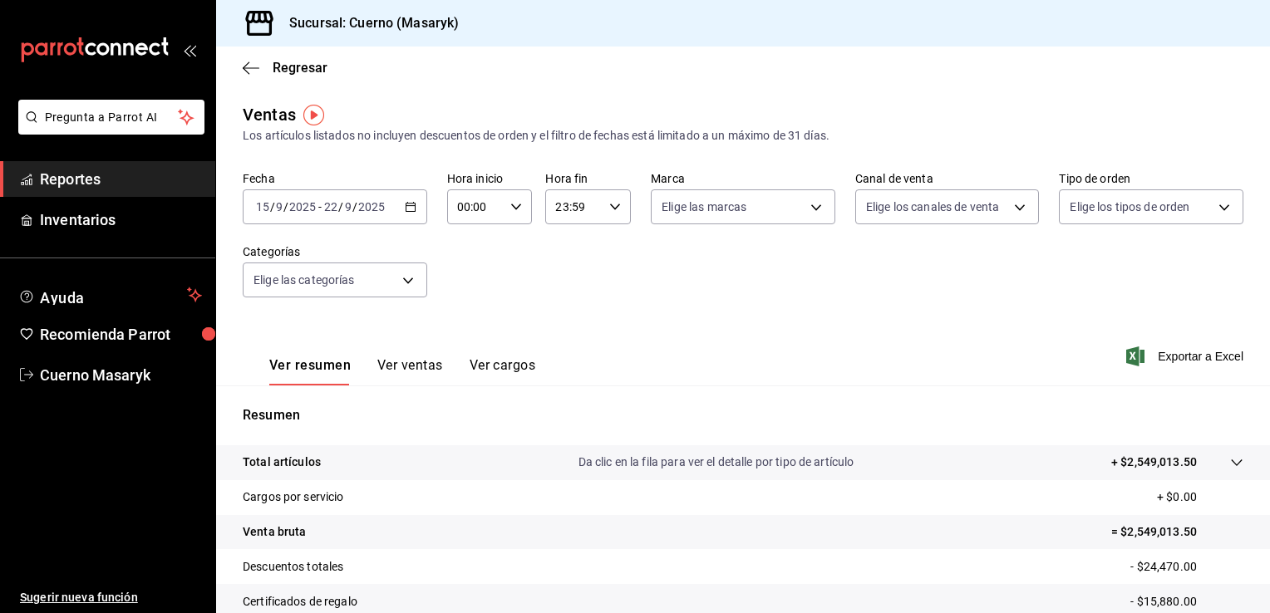
click at [522, 203] on div "00:00 Hora inicio" at bounding box center [490, 206] width 86 height 35
click at [465, 324] on button "05" at bounding box center [466, 313] width 36 height 33
type input "05:00"
click at [798, 206] on div at bounding box center [635, 306] width 1270 height 613
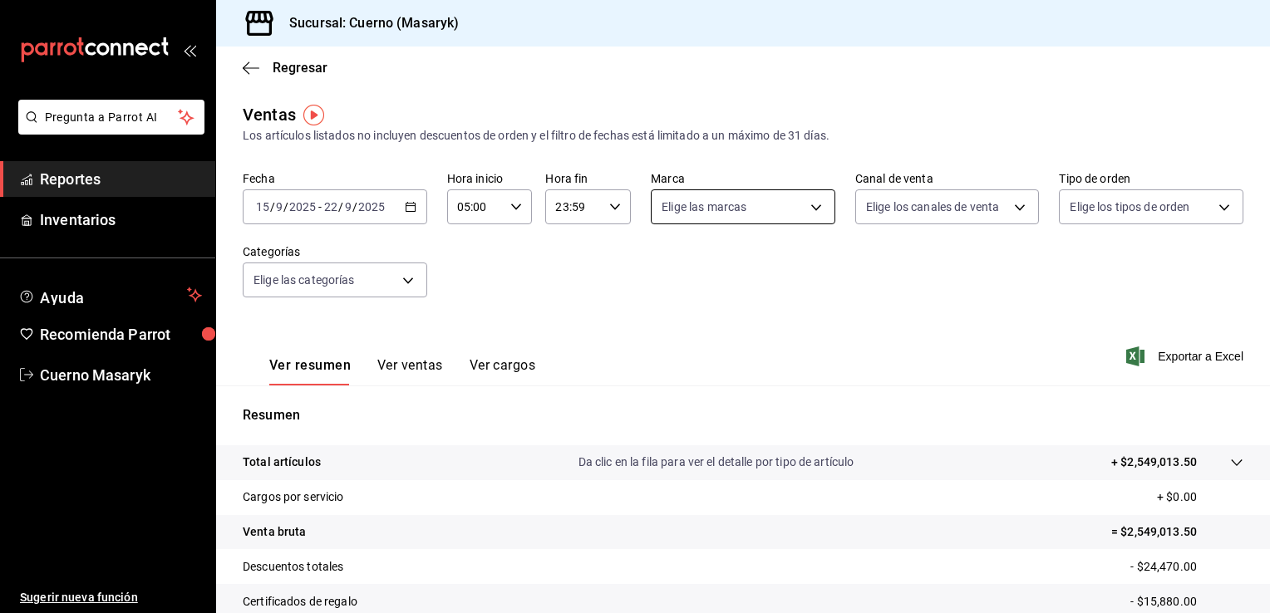
click at [816, 208] on body "Pregunta a Parrot AI Reportes Inventarios Ayuda Recomienda Parrot Cuerno Masary…" at bounding box center [635, 306] width 1270 height 613
click at [750, 329] on span "Cuerno (CDMX)" at bounding box center [755, 326] width 129 height 17
type input "4ea0d660-02b3-4785-bb88-48b5ef6e196c"
checkbox input "true"
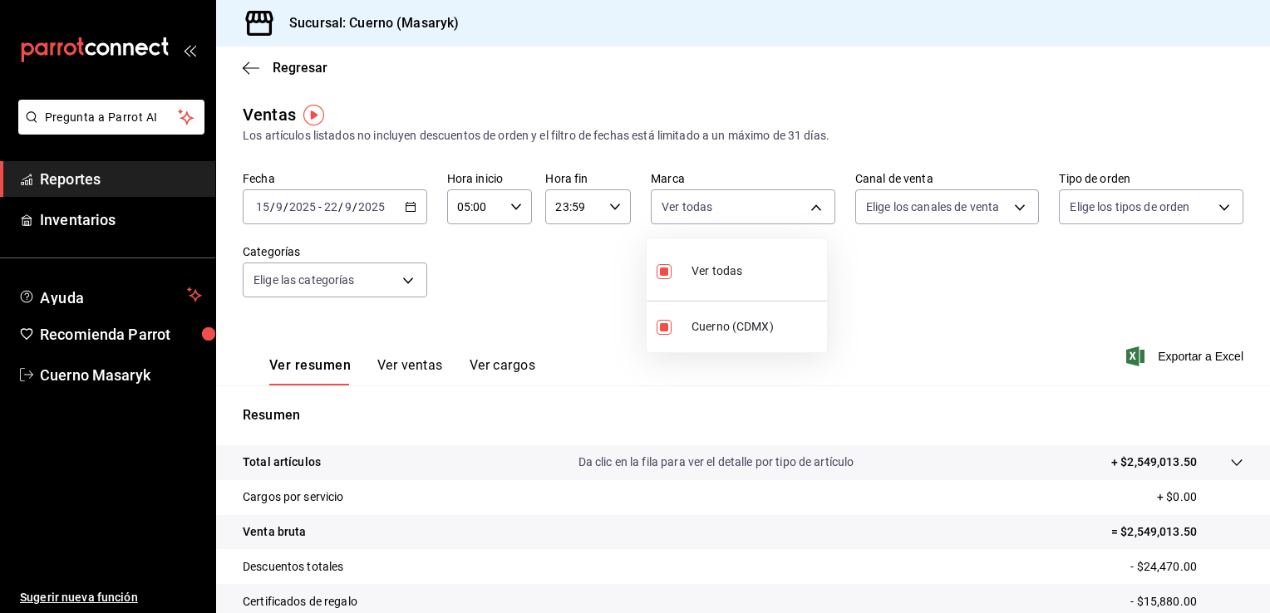
click at [1004, 202] on div at bounding box center [635, 306] width 1270 height 613
click at [1006, 204] on body "Pregunta a Parrot AI Reportes Inventarios Ayuda Recomienda Parrot Cuerno Masary…" at bounding box center [635, 306] width 1270 height 613
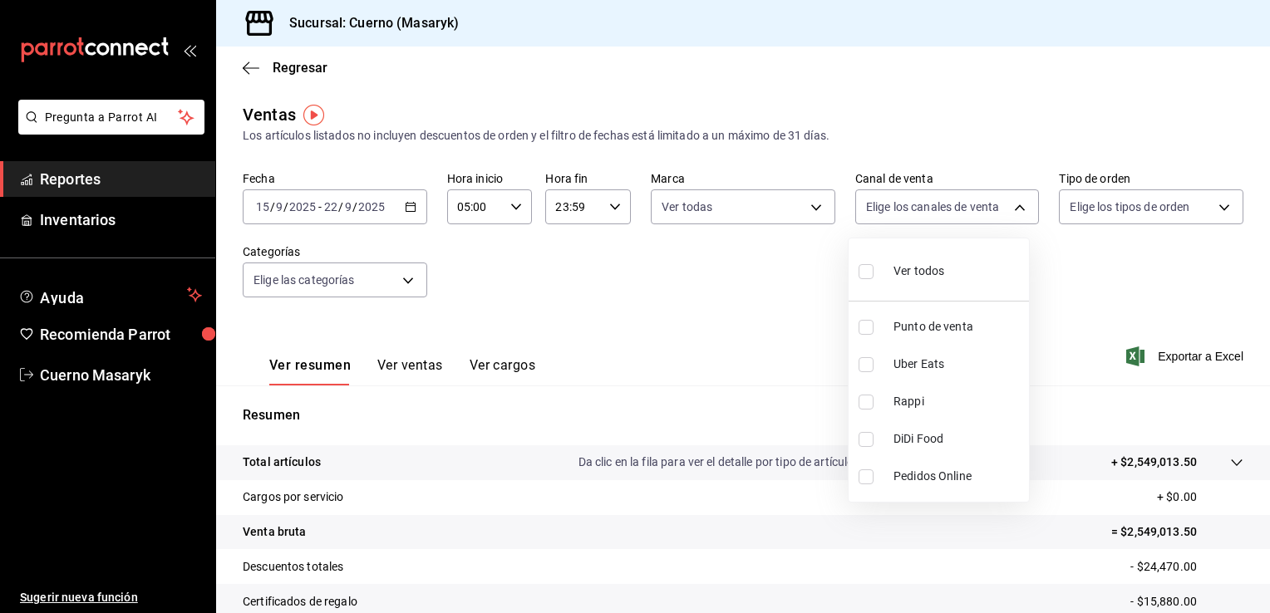
click at [952, 273] on li "Ver todos" at bounding box center [939, 269] width 180 height 49
type input "PARROT,UBER_EATS,RAPPI,DIDI_FOOD,ONLINE"
checkbox input "true"
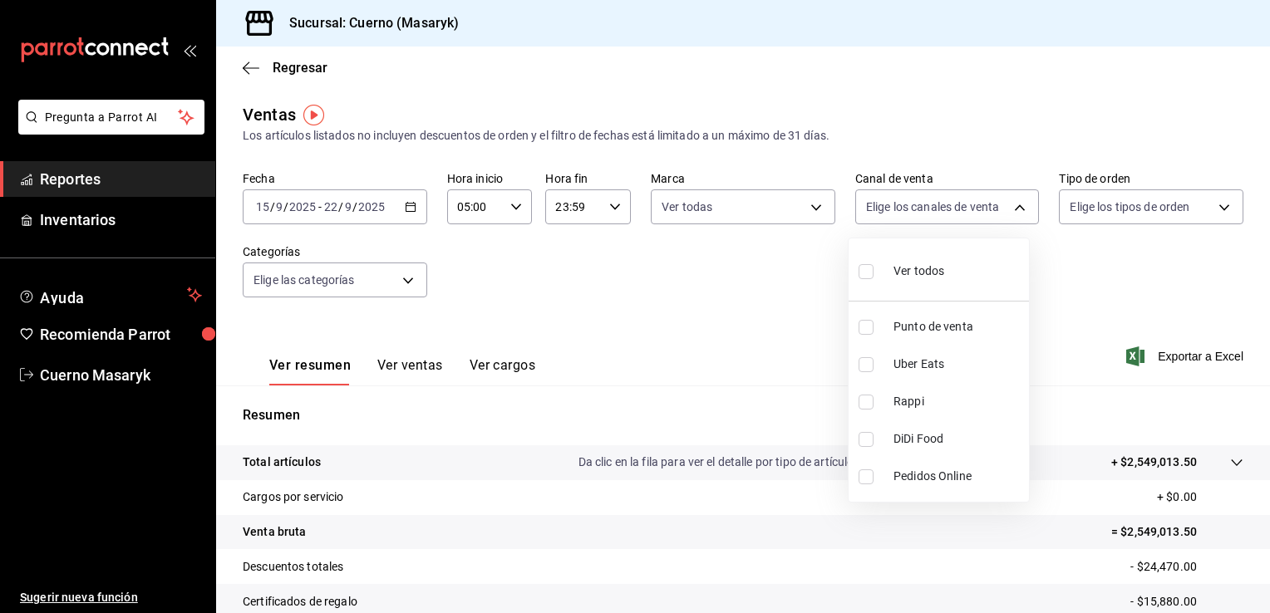
checkbox input "true"
click at [1188, 198] on div at bounding box center [635, 306] width 1270 height 613
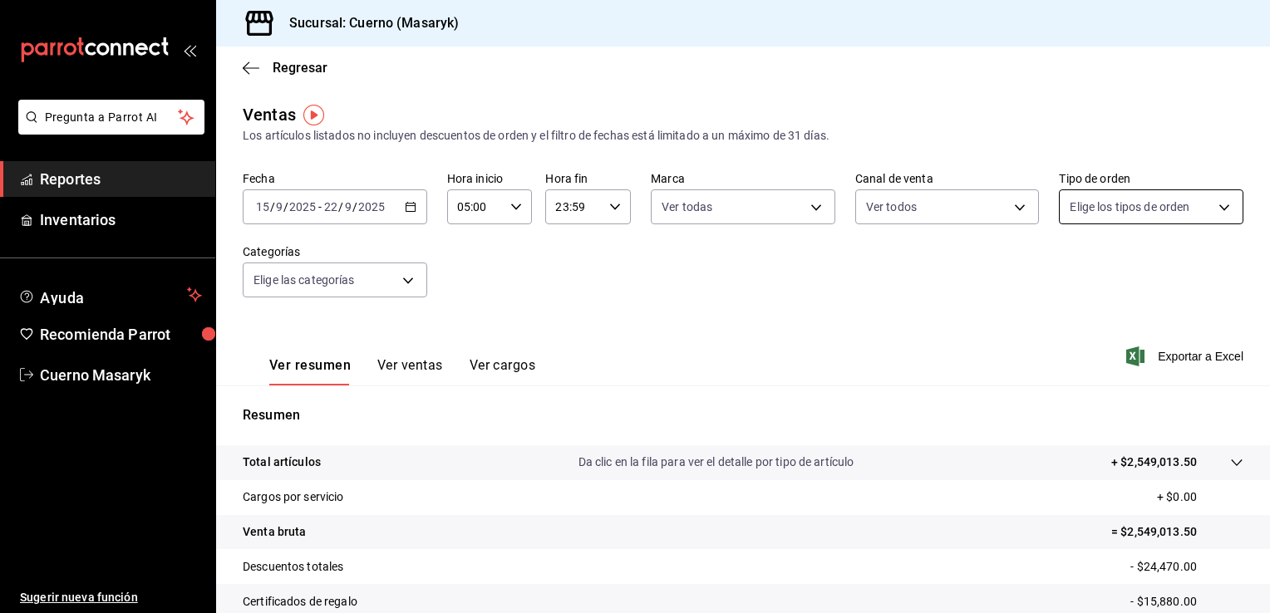
click at [1212, 208] on body "Pregunta a Parrot AI Reportes Inventarios Ayuda Recomienda Parrot Cuerno Masary…" at bounding box center [635, 306] width 1270 height 613
click at [1149, 271] on li "Ver todos" at bounding box center [1140, 269] width 180 height 49
type input "d8208262-291b-4595-bbfa-ed1e8660efdb,73ecdc8a-b505-4242-b24a-d5f1595b9b0a,EXTER…"
checkbox input "true"
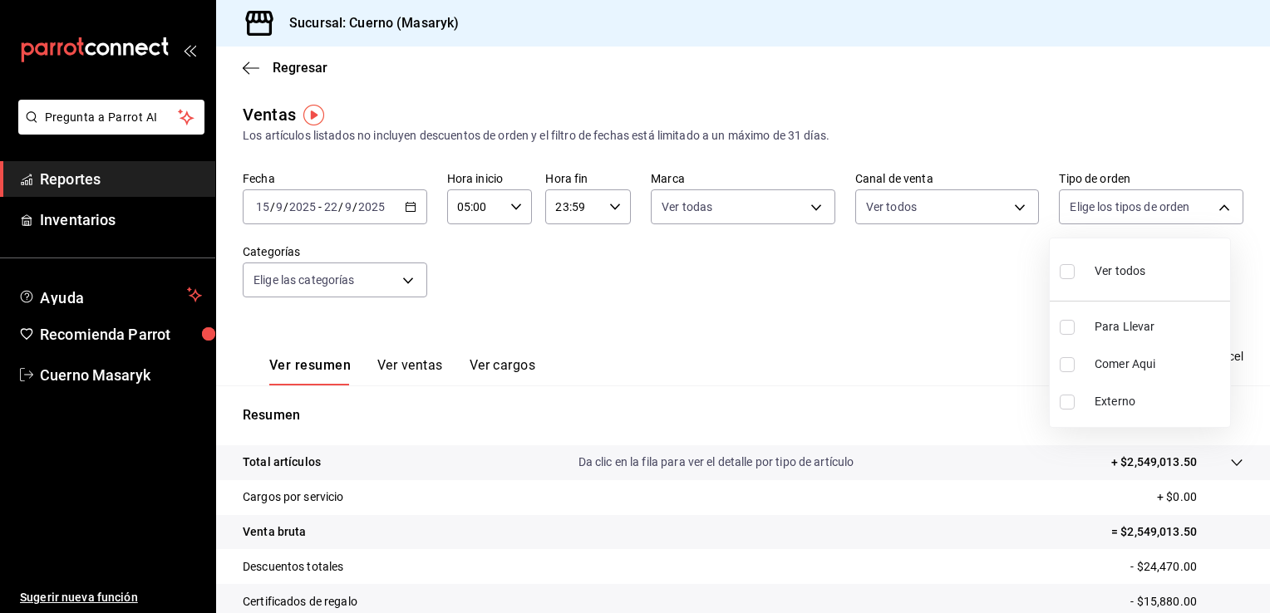
checkbox input "true"
click at [407, 282] on div at bounding box center [635, 306] width 1270 height 613
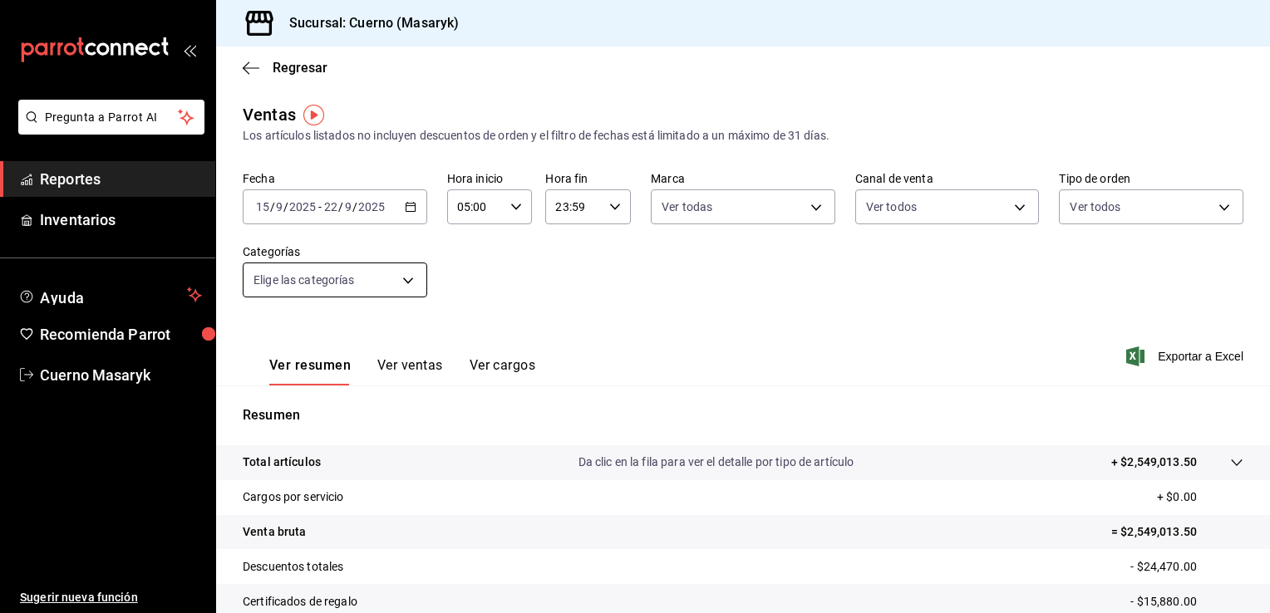
click at [399, 278] on body "Pregunta a Parrot AI Reportes Inventarios Ayuda Recomienda Parrot Cuerno Masary…" at bounding box center [635, 306] width 1270 height 613
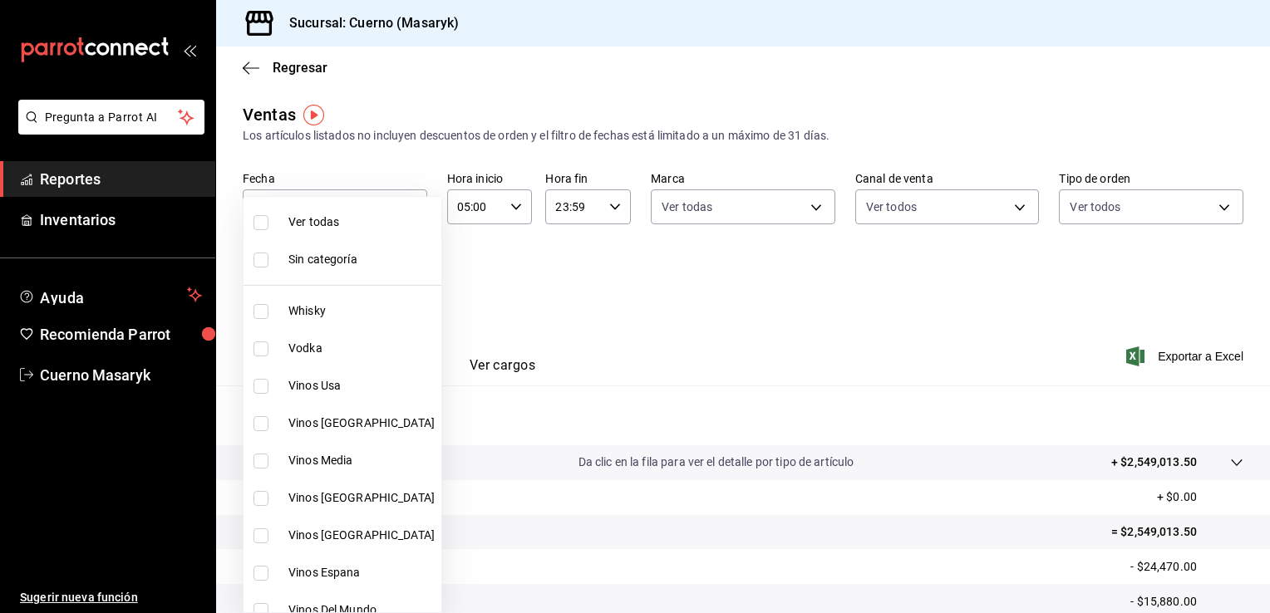
click at [348, 228] on span "Ver todas" at bounding box center [361, 222] width 146 height 17
type input "c67b51a2-384c-483e-a5be-40afd3eac247,ec1a4520-4a99-4810-921e-4abf40ebc8c6,cd2d5…"
checkbox input "true"
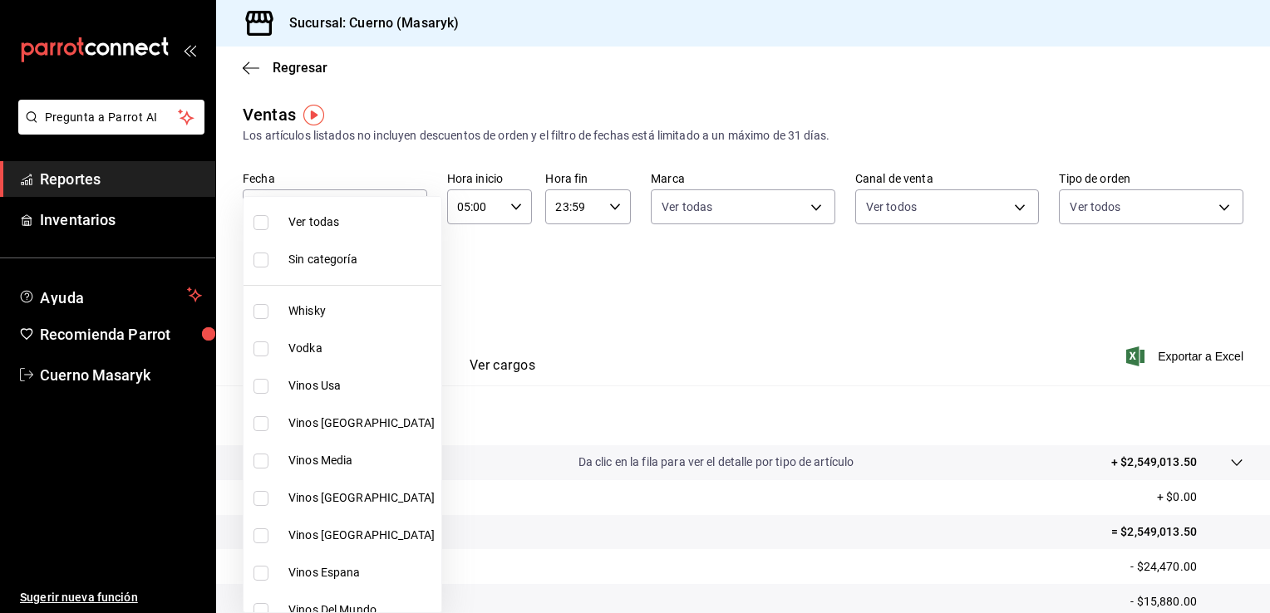
checkbox input "true"
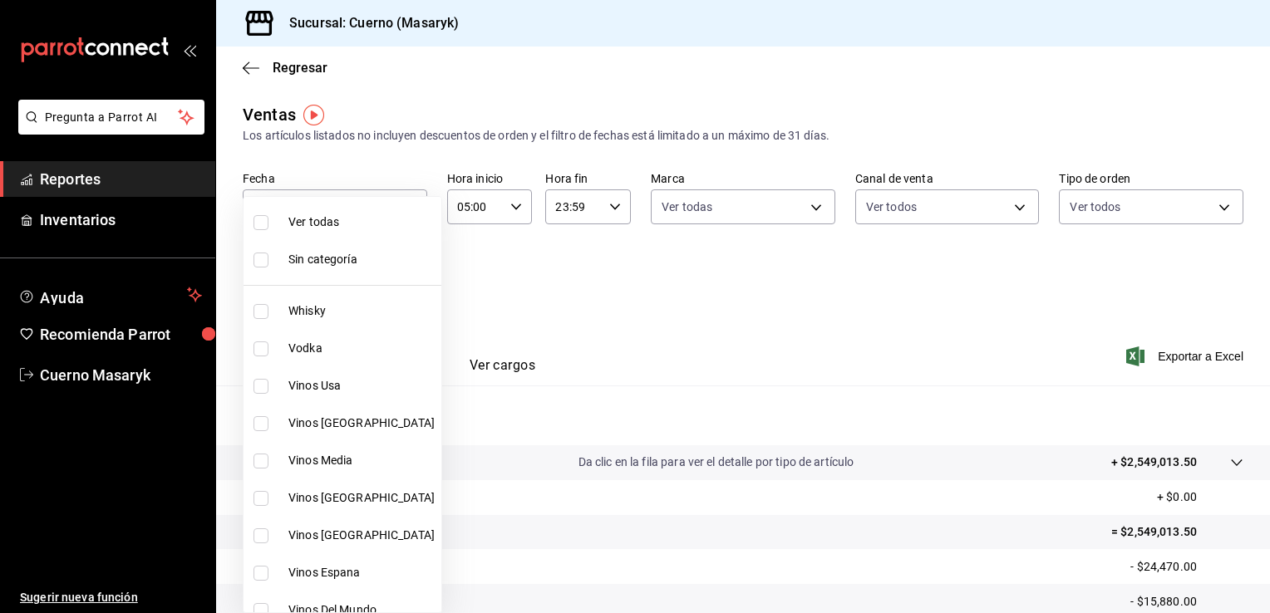
checkbox input "true"
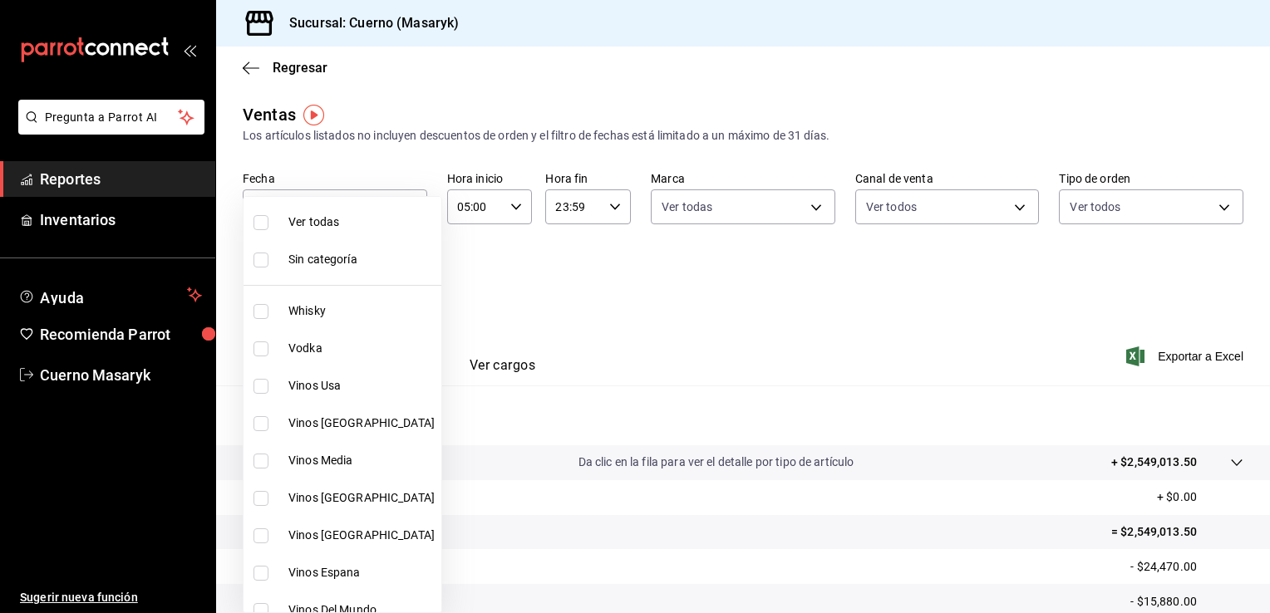
checkbox input "true"
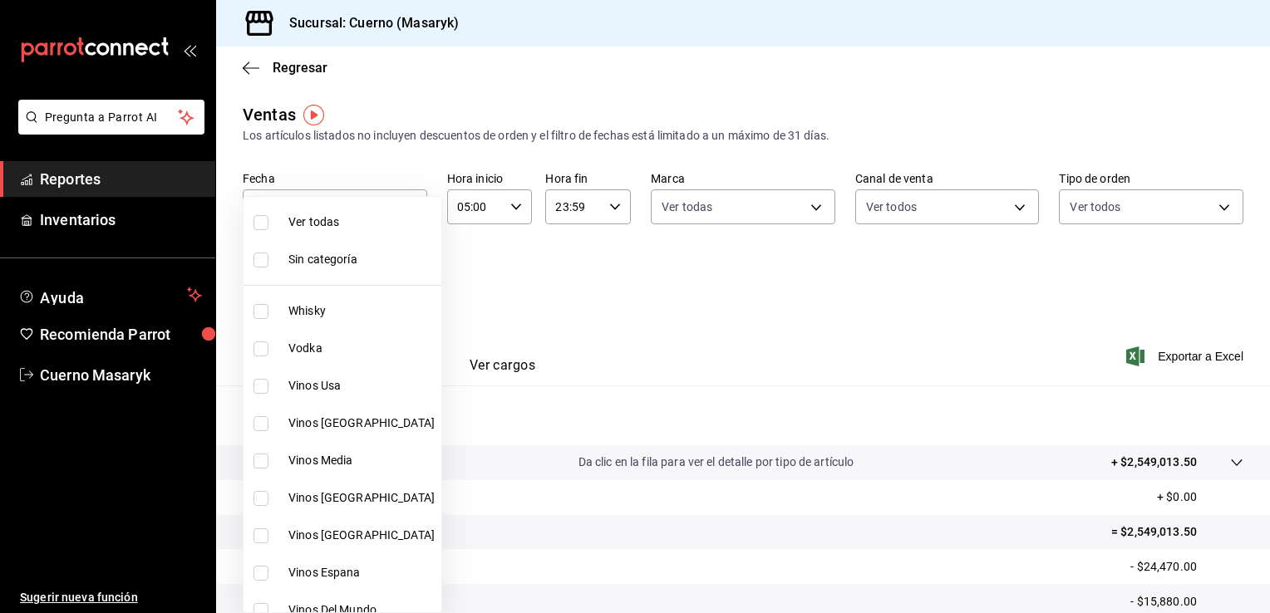
checkbox input "true"
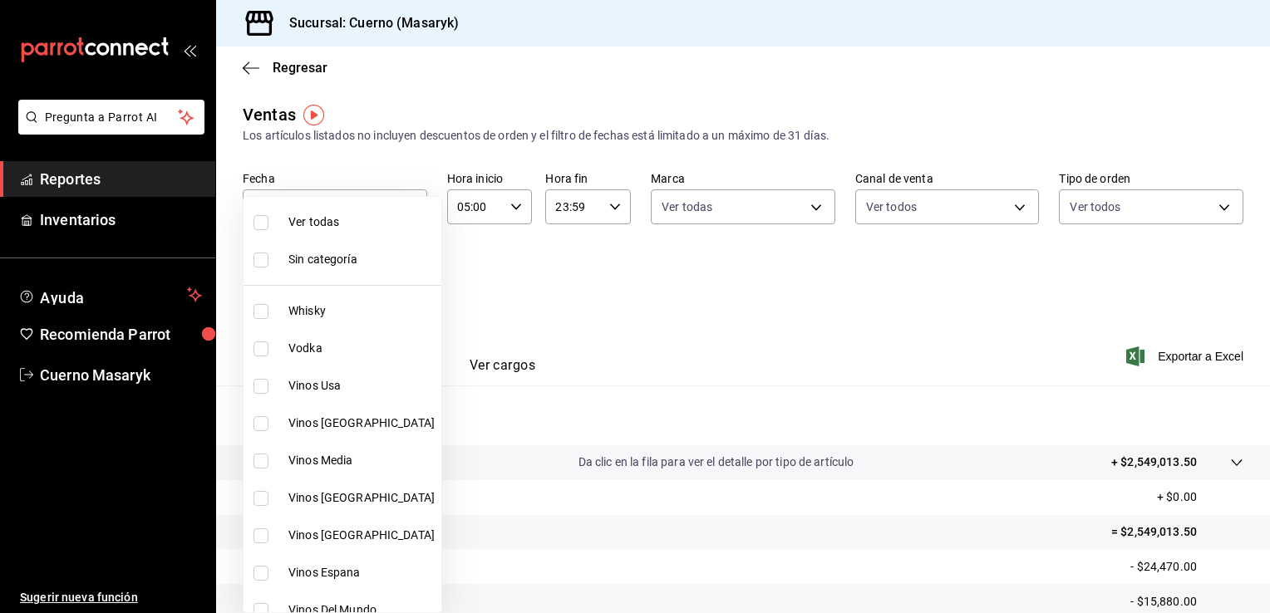
checkbox input "true"
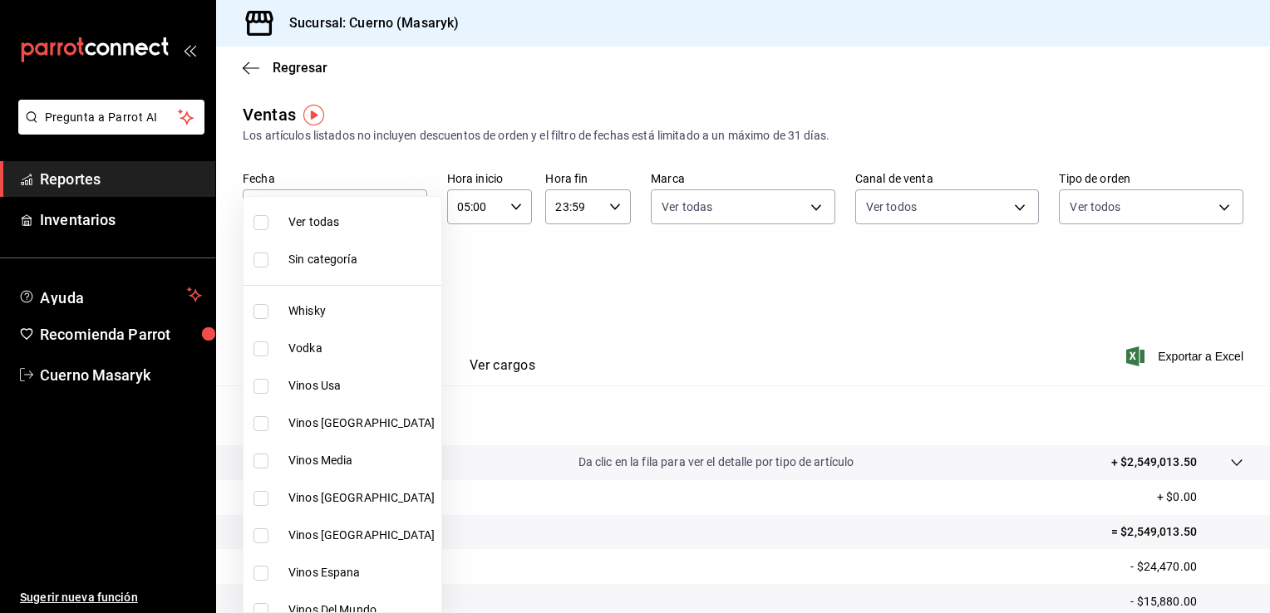
checkbox input "true"
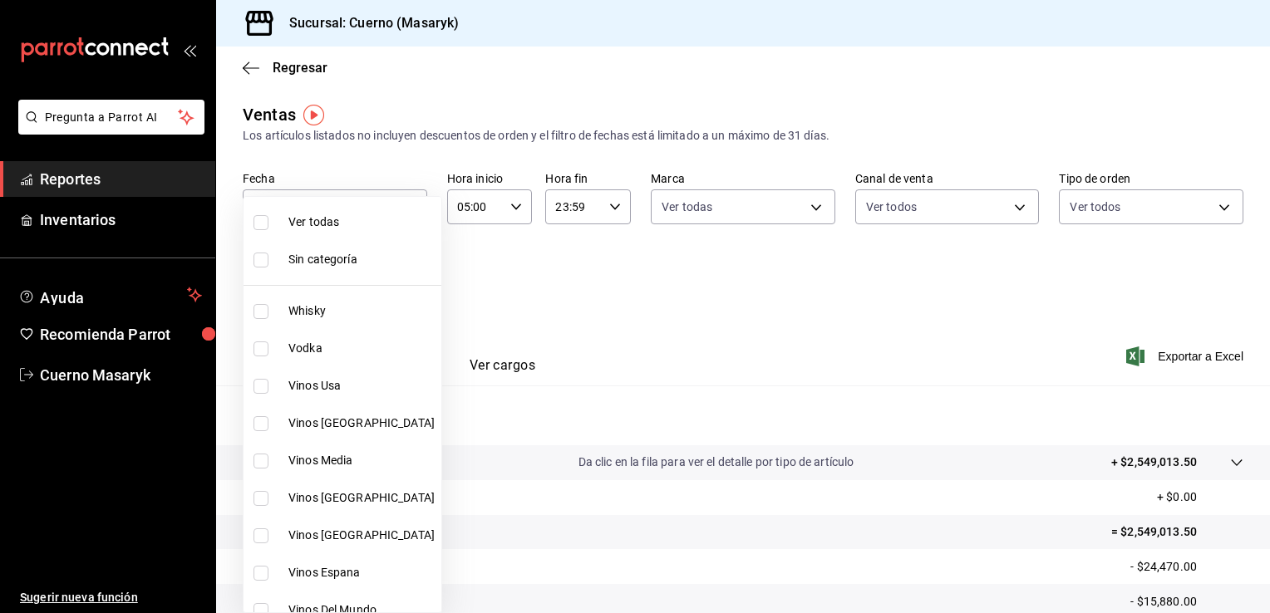
checkbox input "true"
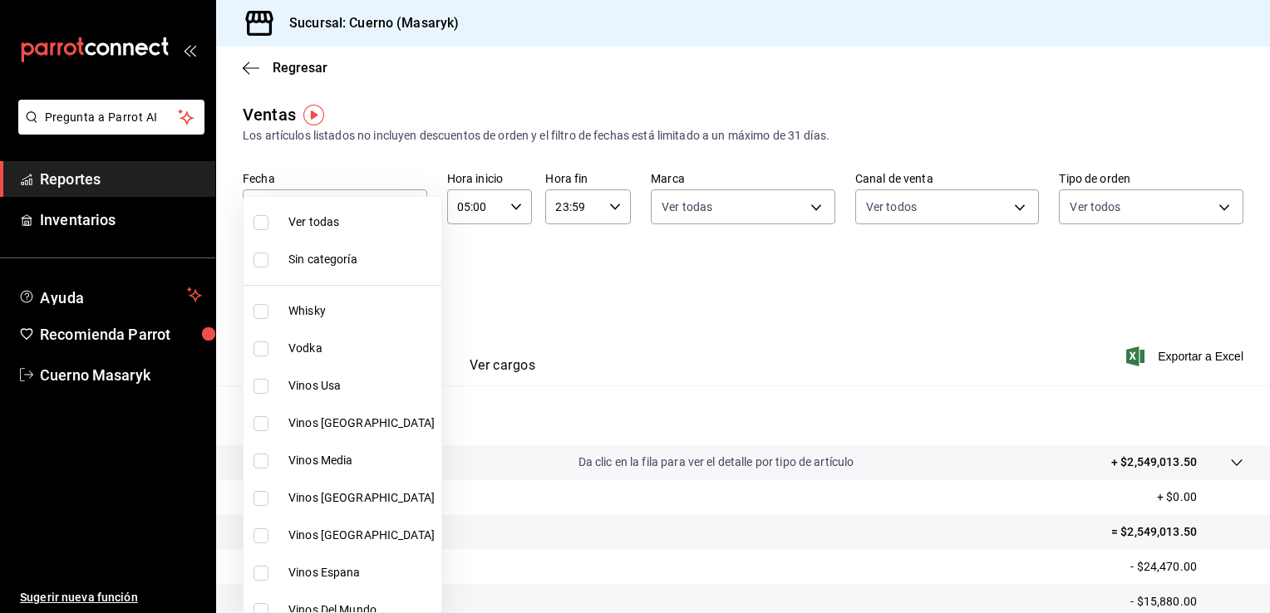
checkbox input "true"
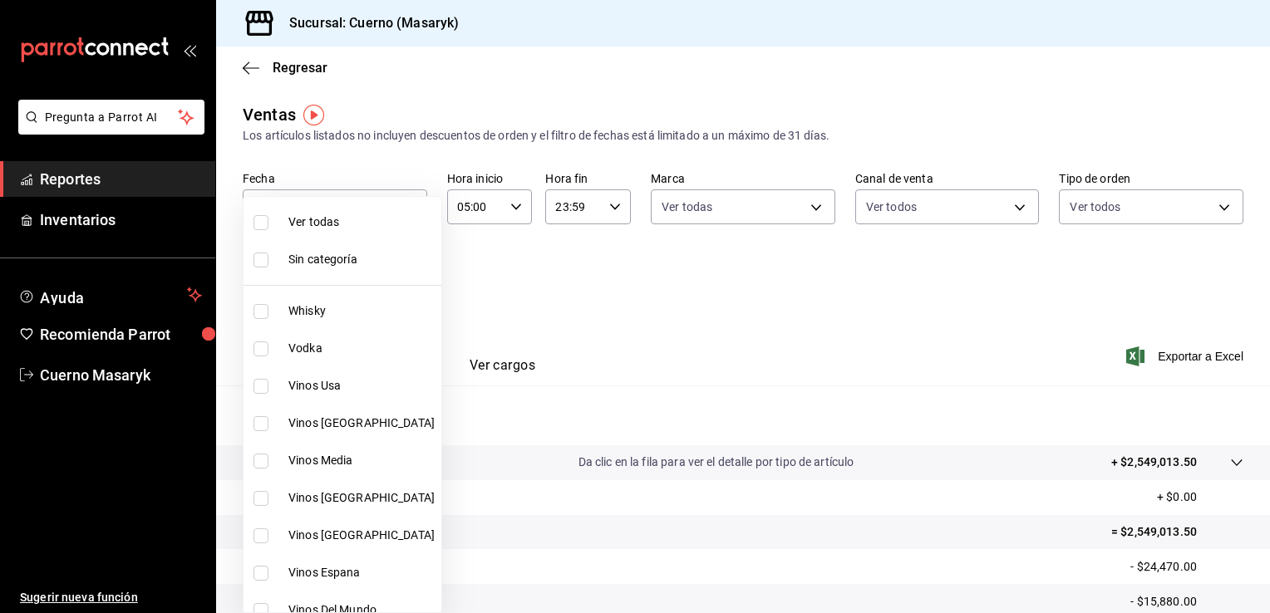
checkbox input "true"
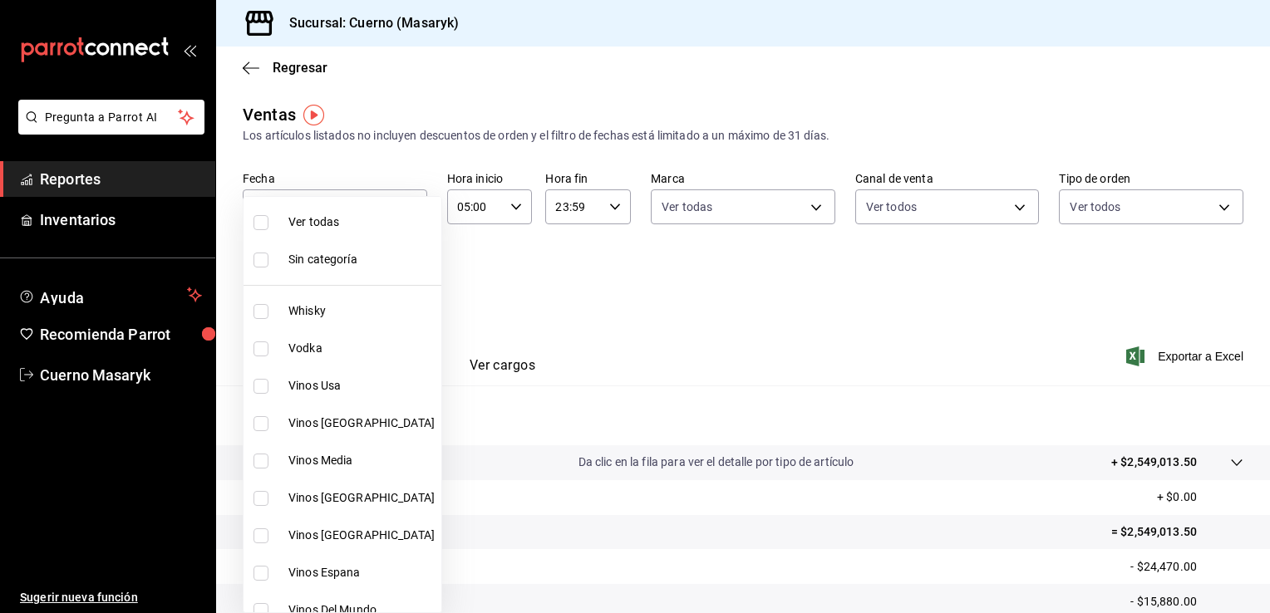
checkbox input "true"
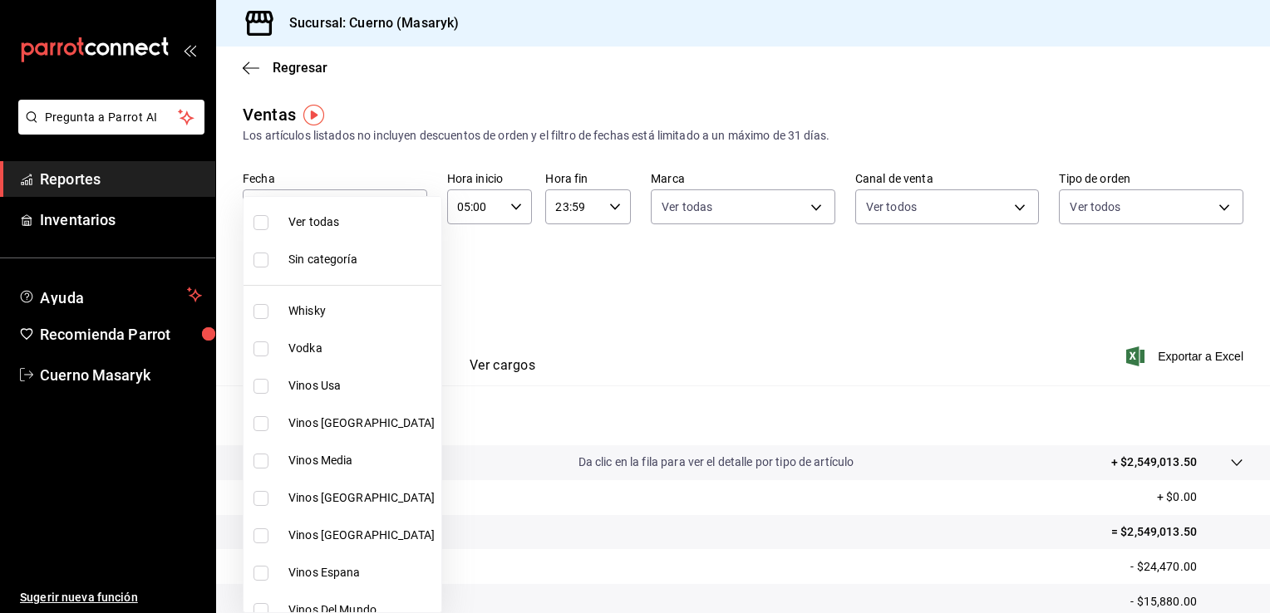
checkbox input "true"
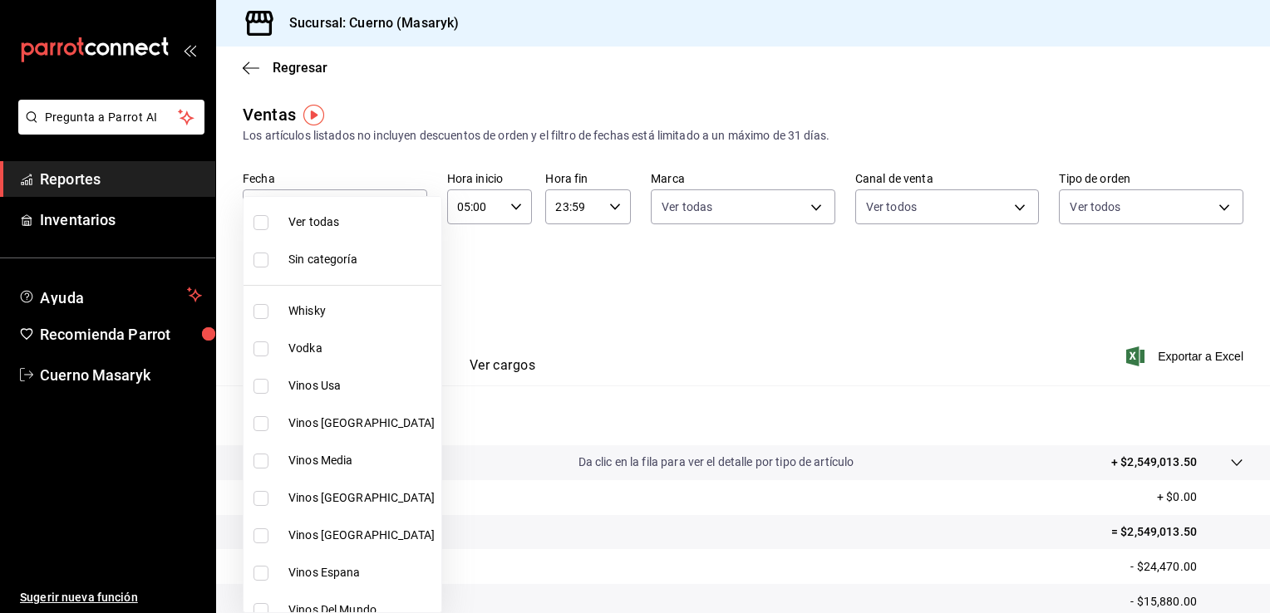
checkbox input "true"
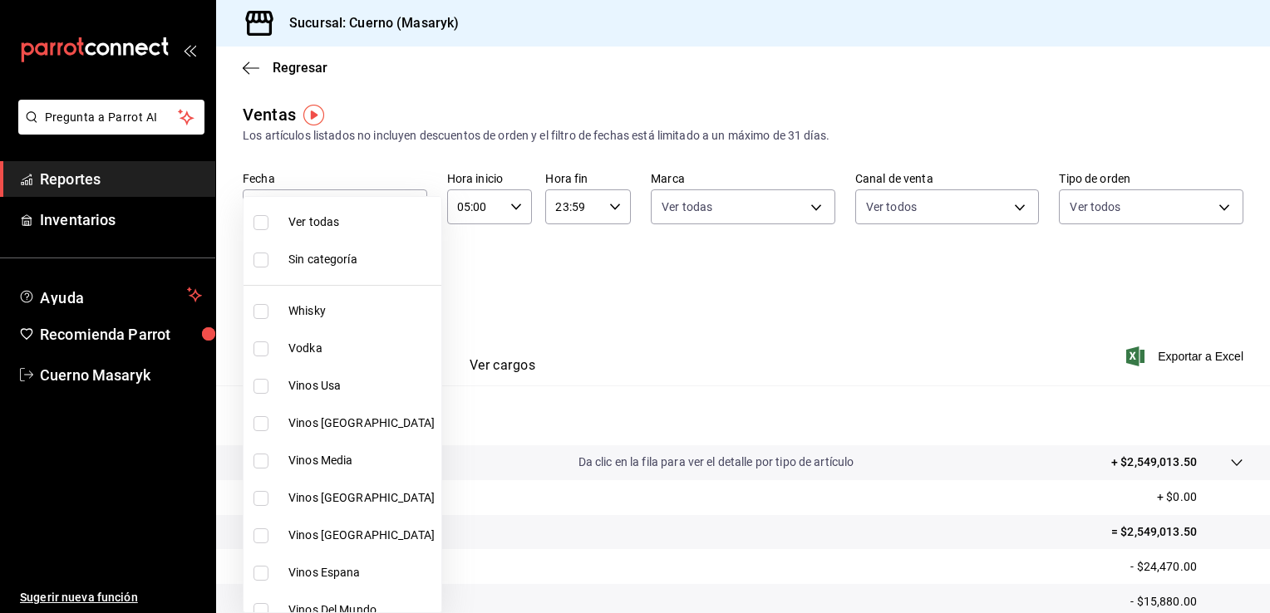
checkbox input "true"
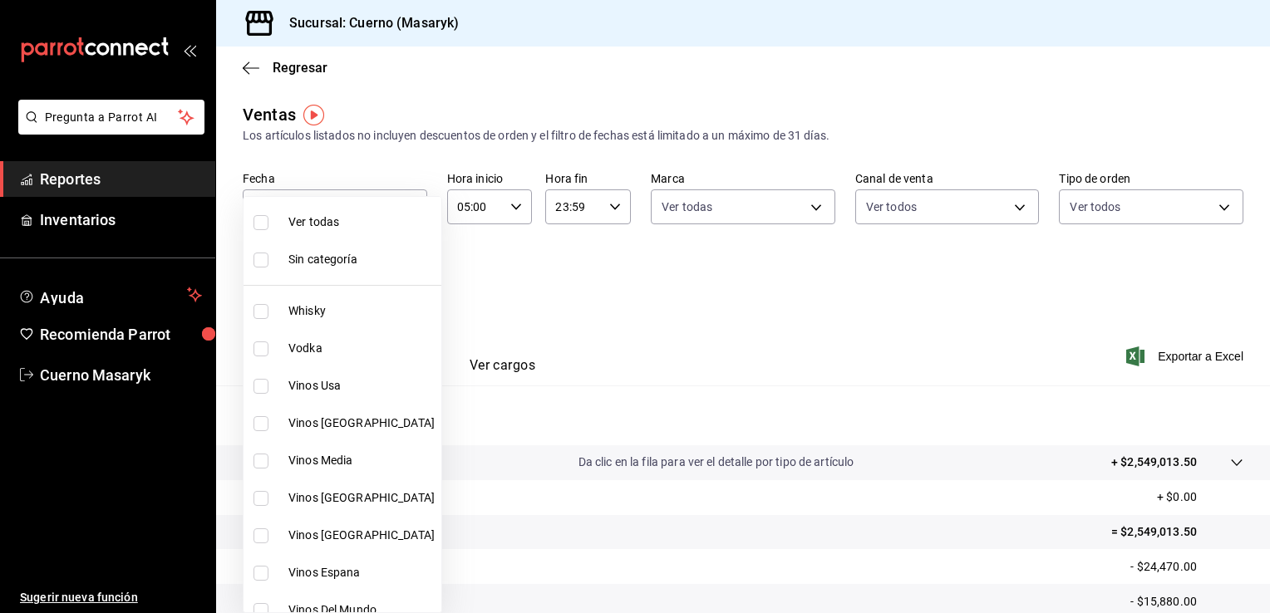
checkbox input "true"
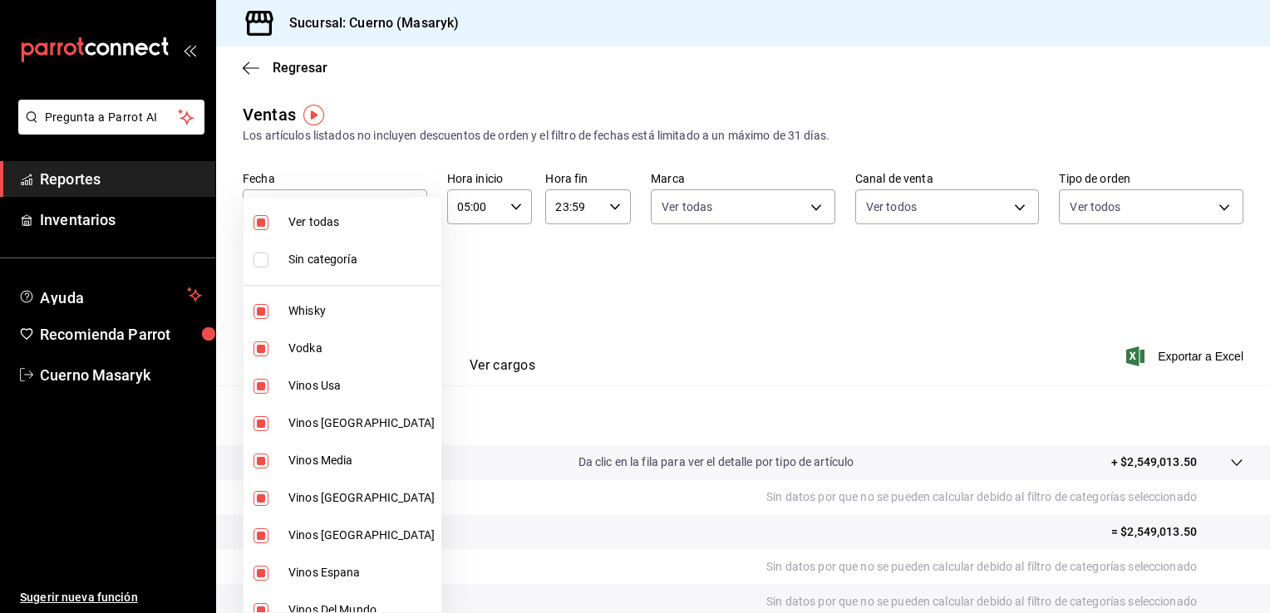
click at [639, 287] on div at bounding box center [635, 306] width 1270 height 613
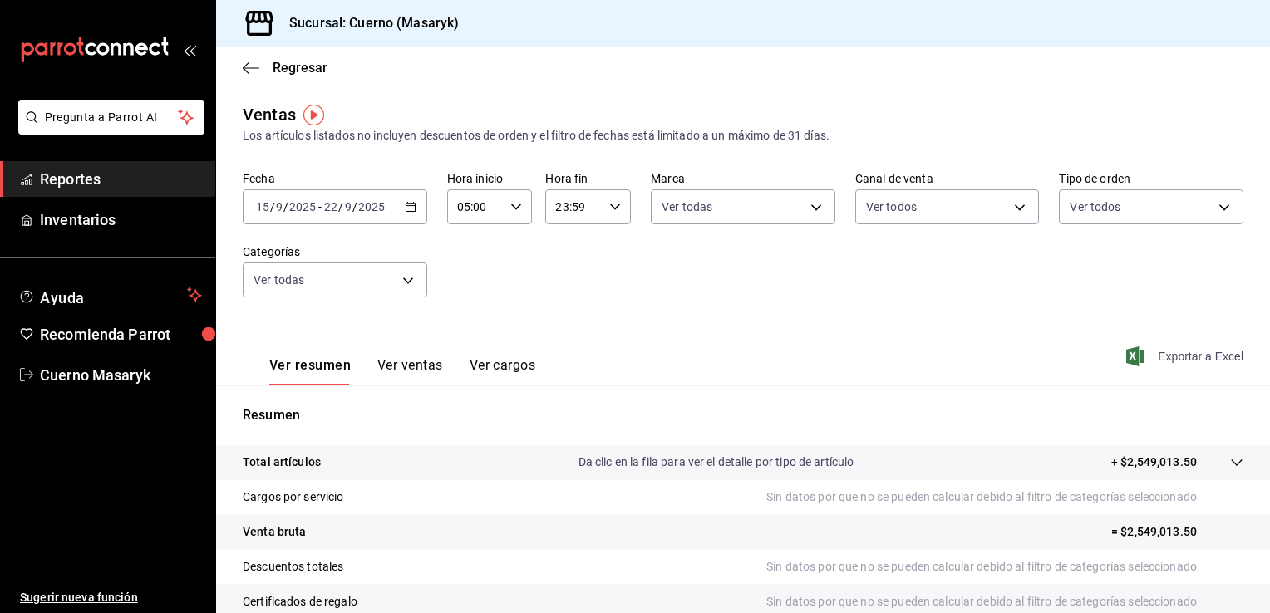
click at [1154, 357] on span "Exportar a Excel" at bounding box center [1186, 357] width 114 height 20
